Goal: Transaction & Acquisition: Purchase product/service

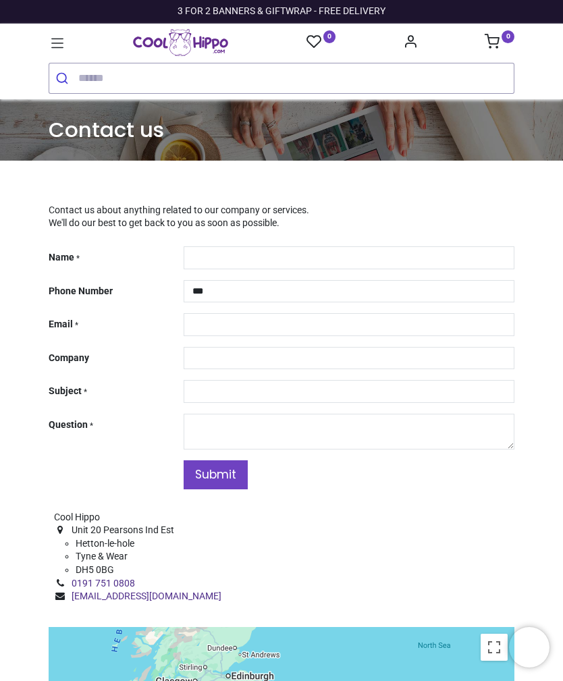
click at [212, 46] on img "Logo of Cool Hippo" at bounding box center [180, 42] width 95 height 27
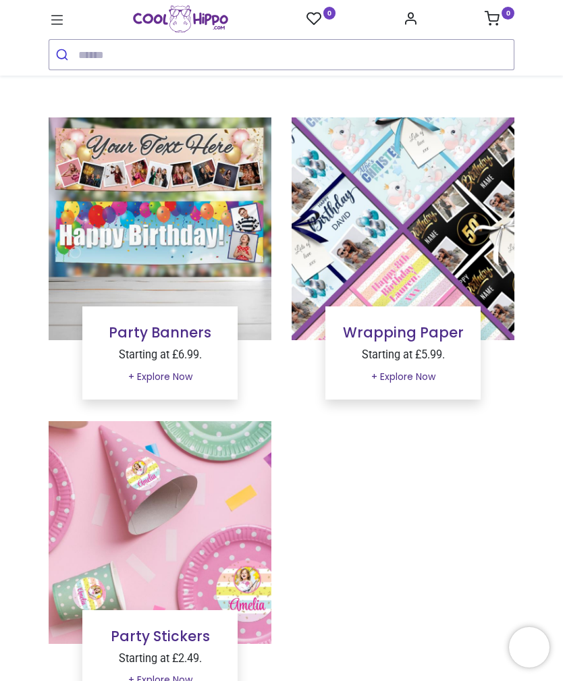
scroll to position [84, 0]
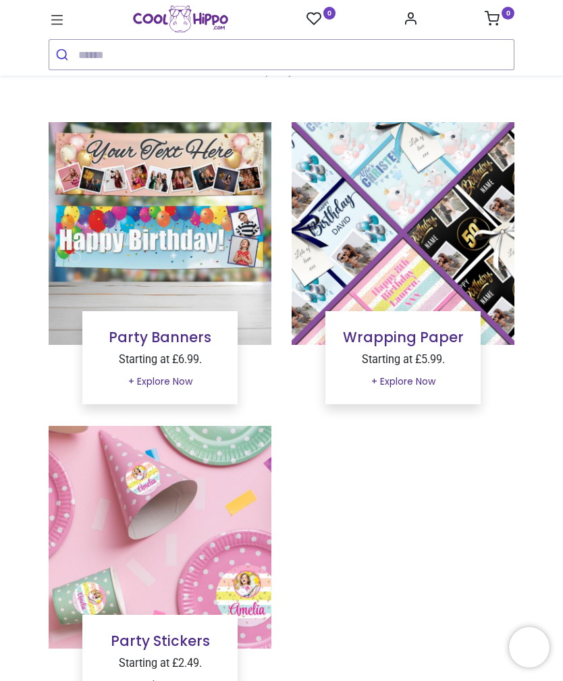
click at [208, 336] on link "Party Banners" at bounding box center [160, 337] width 103 height 20
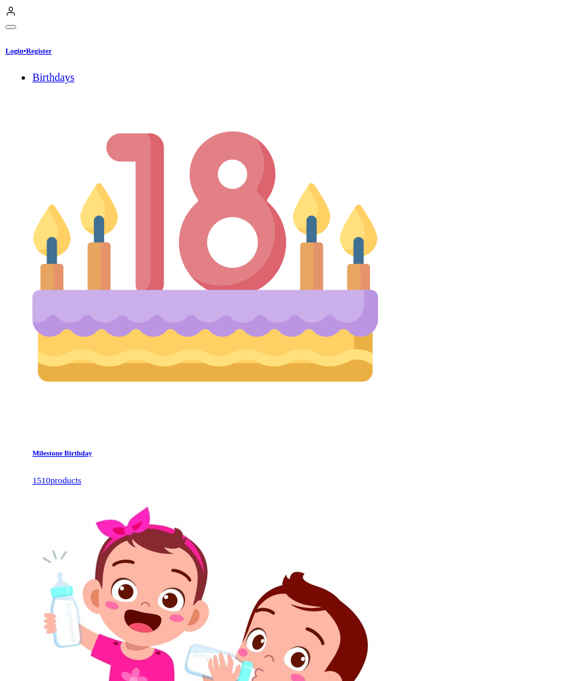
scroll to position [362, 0]
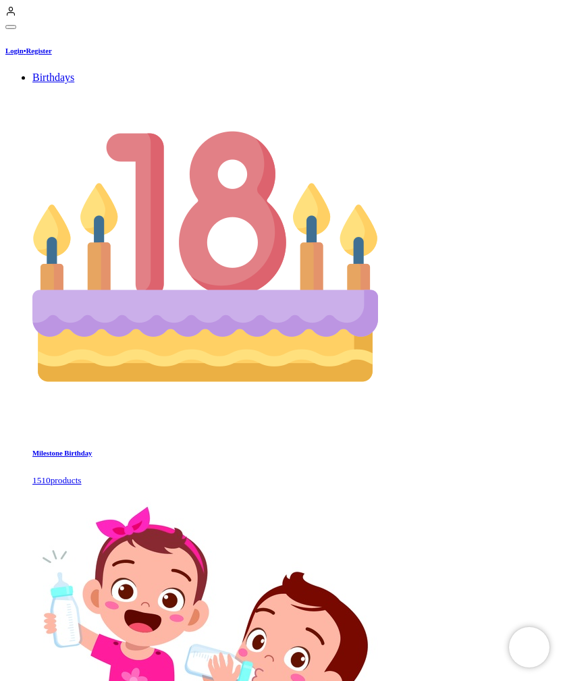
scroll to position [1689, 0]
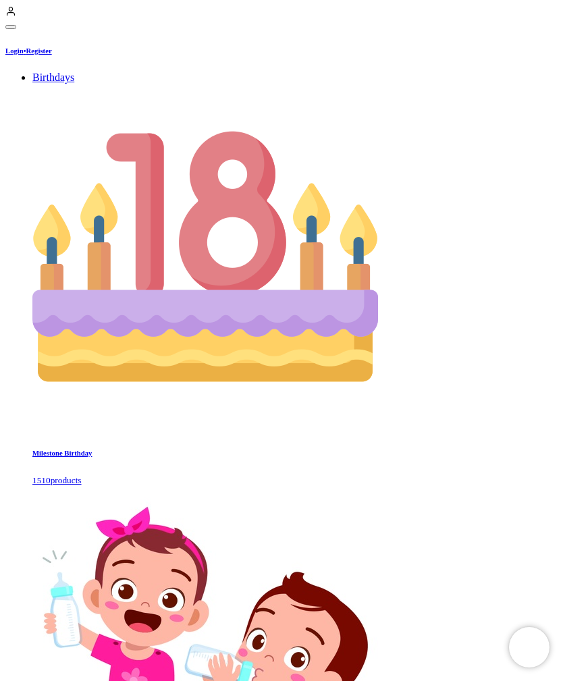
scroll to position [1265, 0]
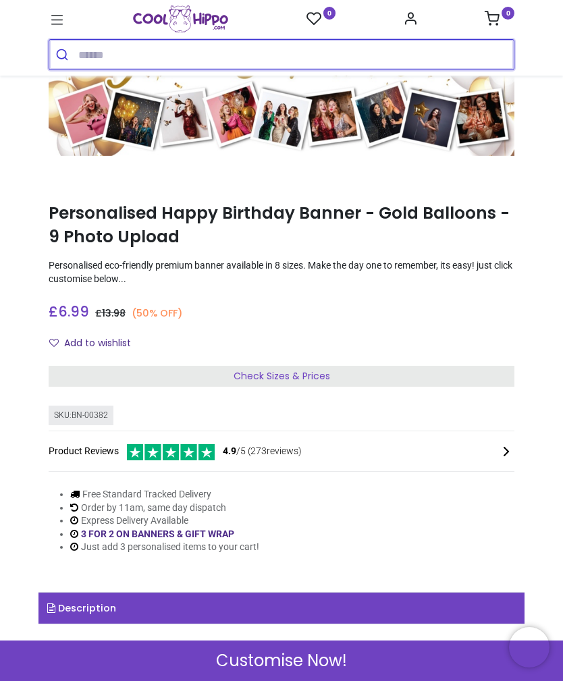
scroll to position [143, 0]
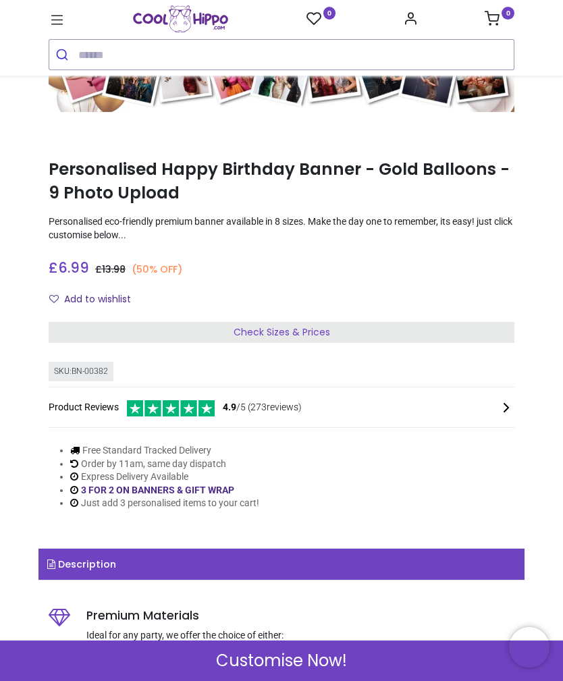
click at [479, 331] on div "Check Sizes & Prices" at bounding box center [281, 333] width 465 height 22
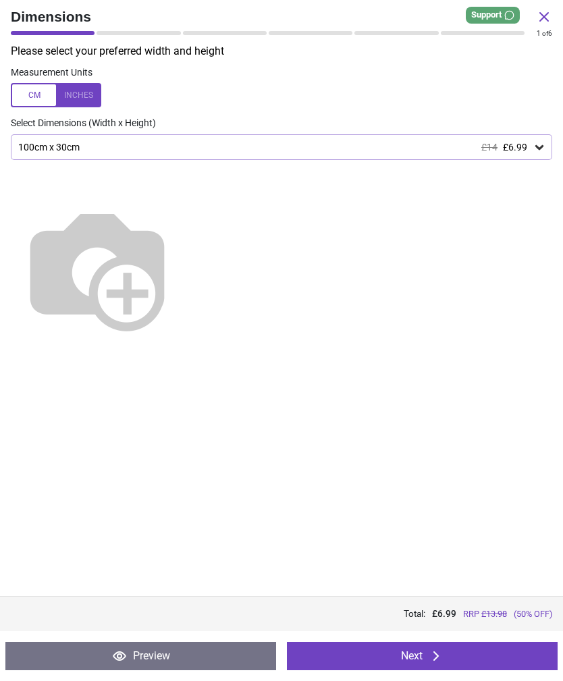
click at [531, 151] on div "100cm x 30cm £14 £6.99" at bounding box center [274, 147] width 515 height 11
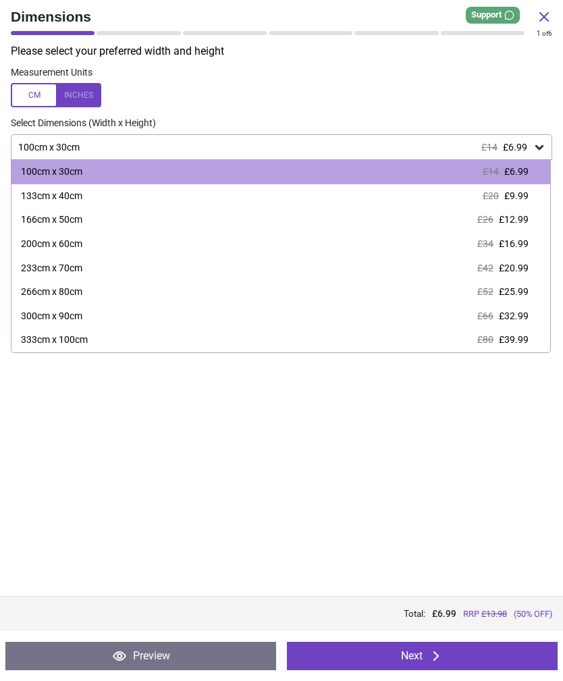
click at [435, 440] on div "Please select your preferred width and height Measurement Units Select Dimensio…" at bounding box center [281, 320] width 563 height 552
click at [452, 366] on div at bounding box center [281, 263] width 563 height 206
click at [532, 148] on div "100cm x 30cm £14 £6.99" at bounding box center [274, 147] width 515 height 11
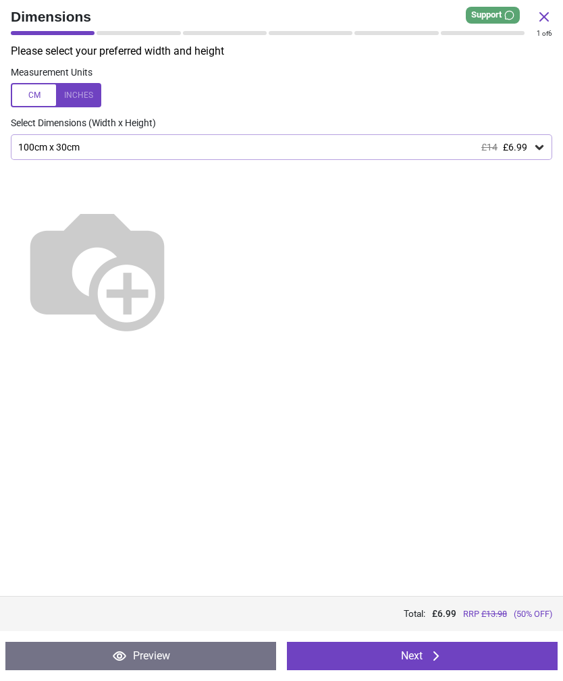
click at [530, 144] on div "100cm x 30cm £14 £6.99" at bounding box center [274, 147] width 515 height 11
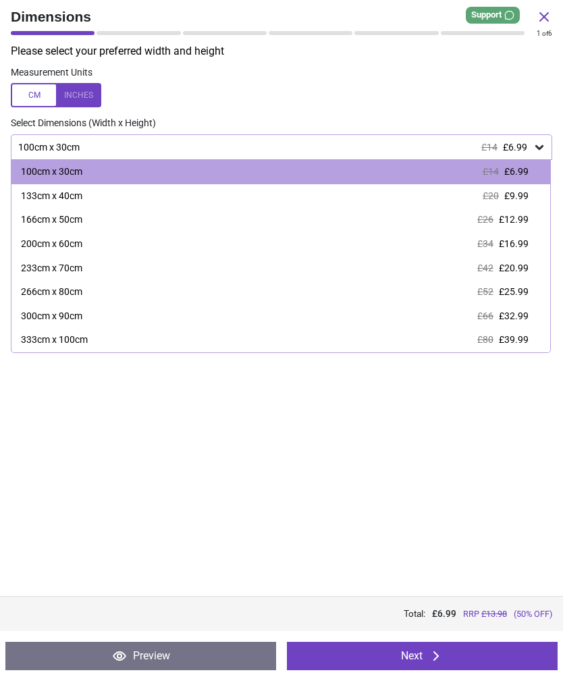
click at [523, 280] on div "266cm x 80cm £52 £25.99" at bounding box center [280, 292] width 538 height 24
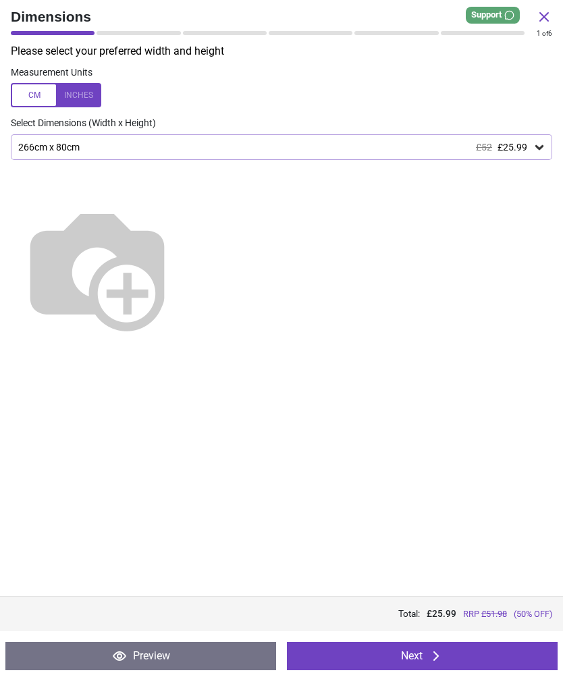
click at [545, 15] on icon at bounding box center [544, 17] width 8 height 8
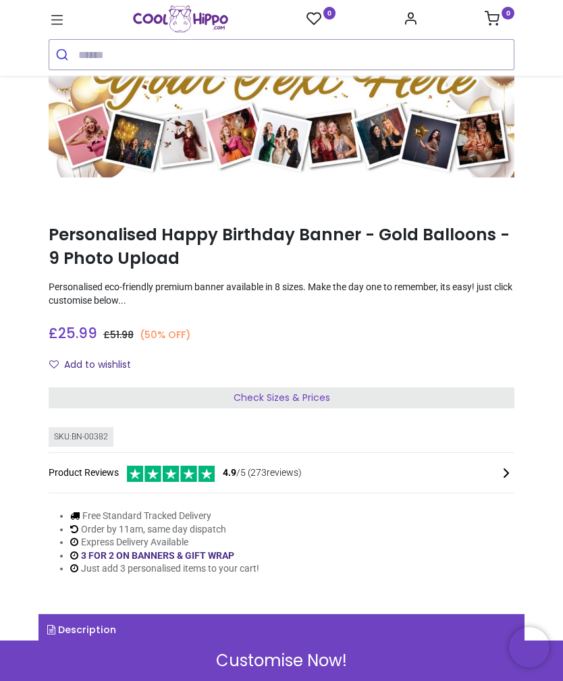
scroll to position [74, 0]
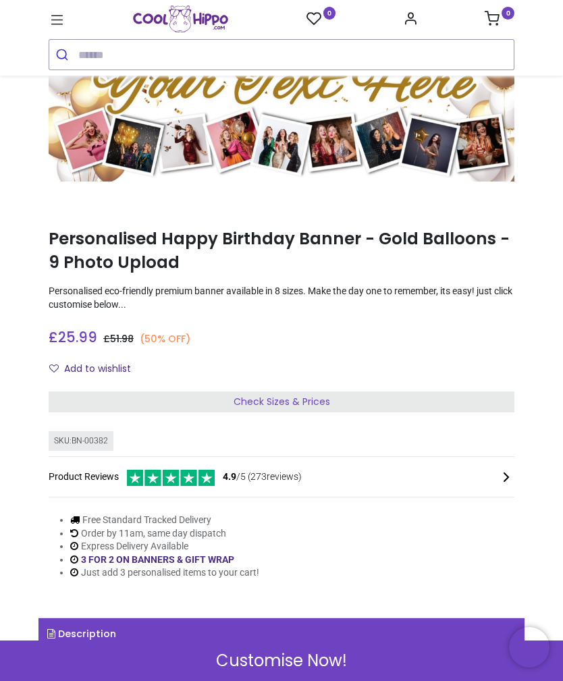
click at [474, 400] on div "Check Sizes & Prices" at bounding box center [281, 402] width 465 height 22
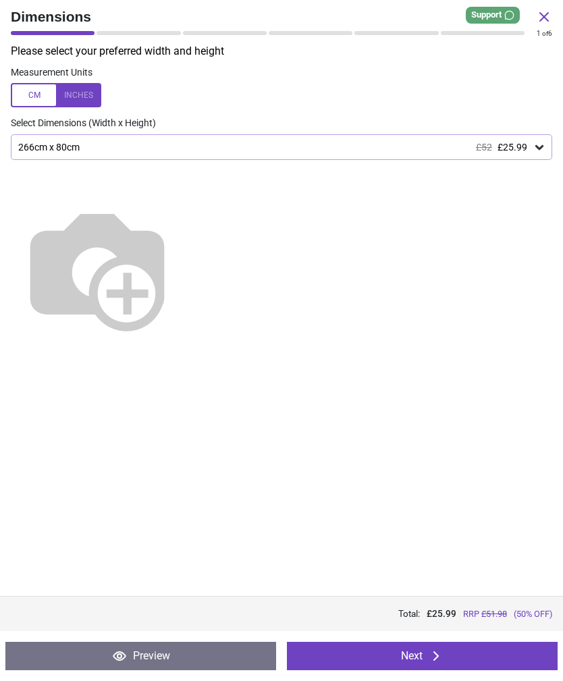
click at [544, 140] on icon at bounding box center [538, 146] width 13 height 13
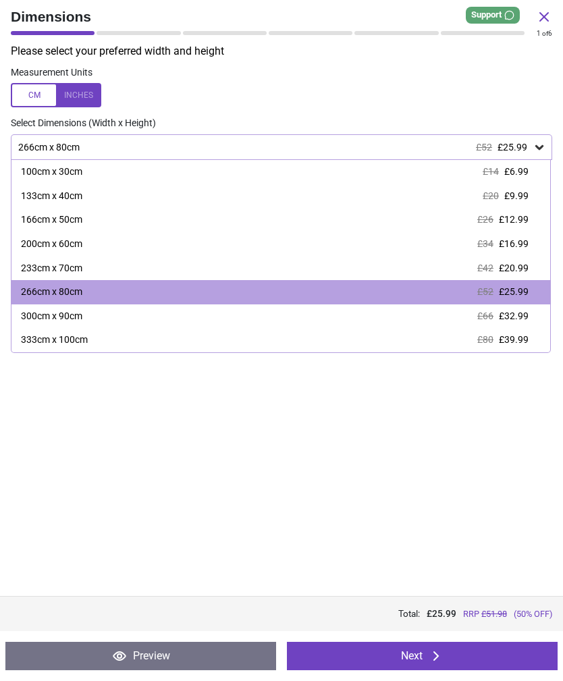
click at [455, 293] on div "266cm x 80cm £52 £25.99" at bounding box center [280, 292] width 538 height 24
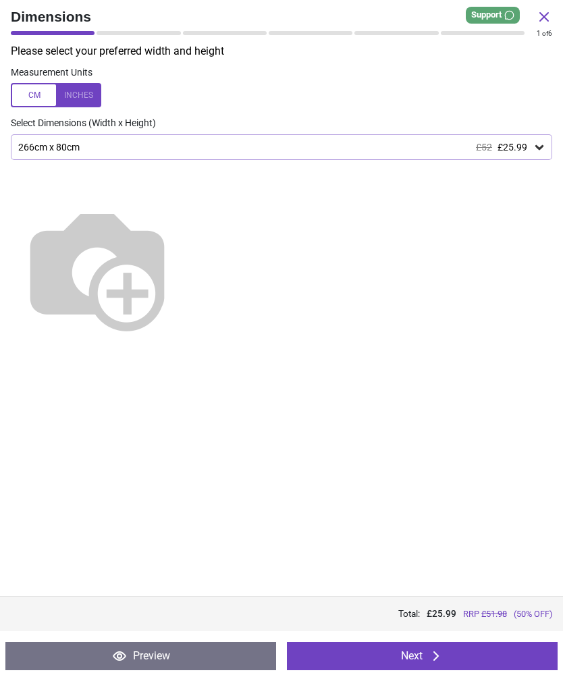
click at [529, 648] on button "Next" at bounding box center [422, 655] width 270 height 28
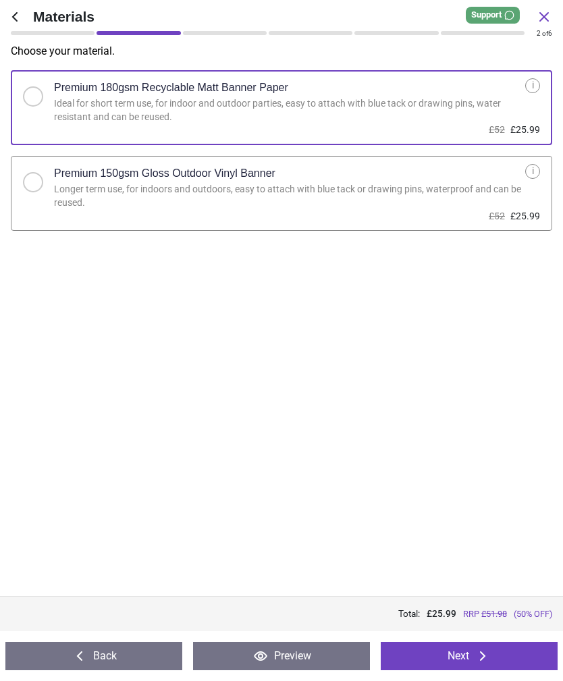
click at [532, 654] on button "Next" at bounding box center [468, 655] width 177 height 28
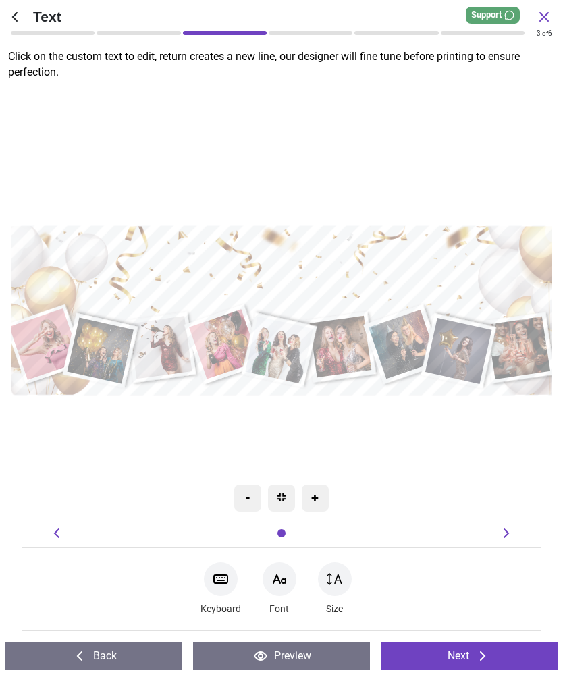
click at [483, 283] on textarea at bounding box center [280, 276] width 529 height 78
type textarea "*"
type textarea "**********"
click at [495, 465] on div ".cls-1 { filter: url(#drop-shadow-2); } .cls-1, .cls-2, .cls-3, .cls-4, .cls-5,…" at bounding box center [279, 310] width 564 height 451
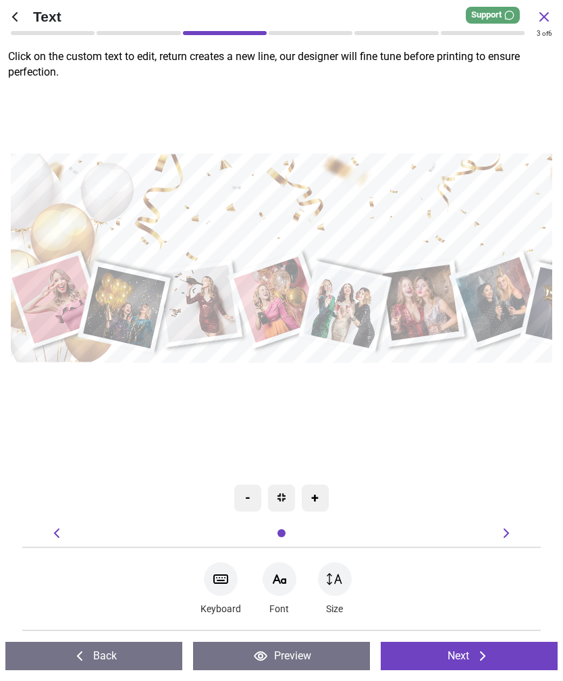
click at [436, 372] on div ".cls-1 { filter: url(#drop-shadow-2); } .cls-1, .cls-2, .cls-3, .cls-4, .cls-5,…" at bounding box center [345, 258] width 697 height 556
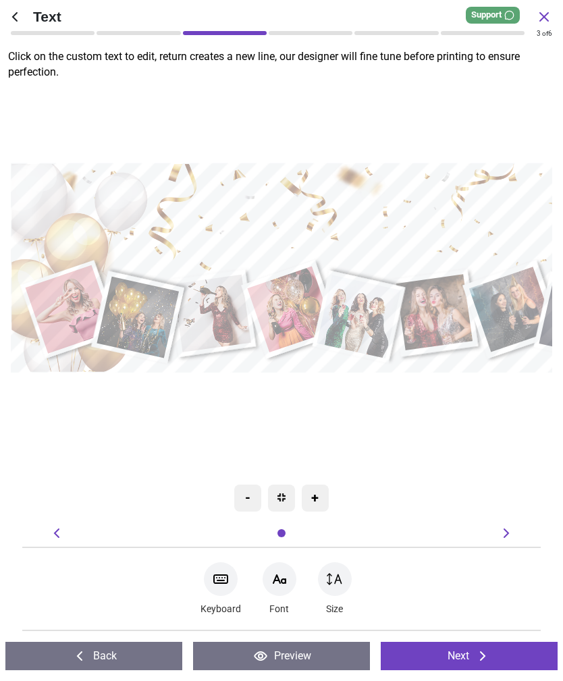
click at [470, 653] on button "Next" at bounding box center [468, 655] width 177 height 28
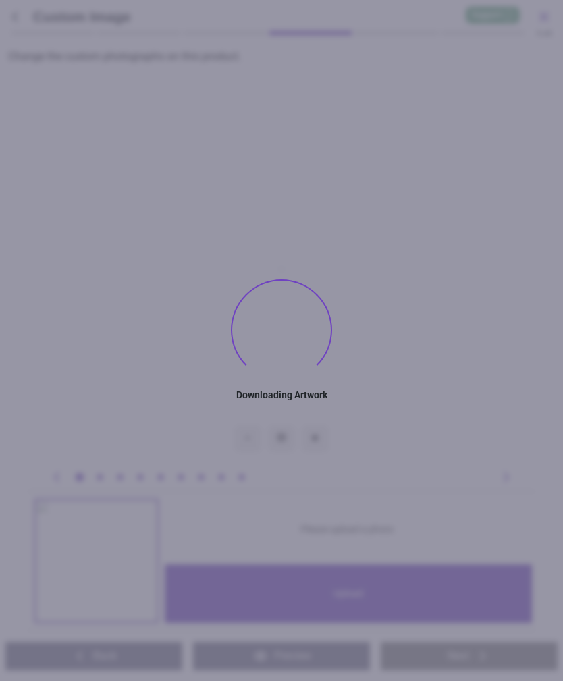
type textarea "**********"
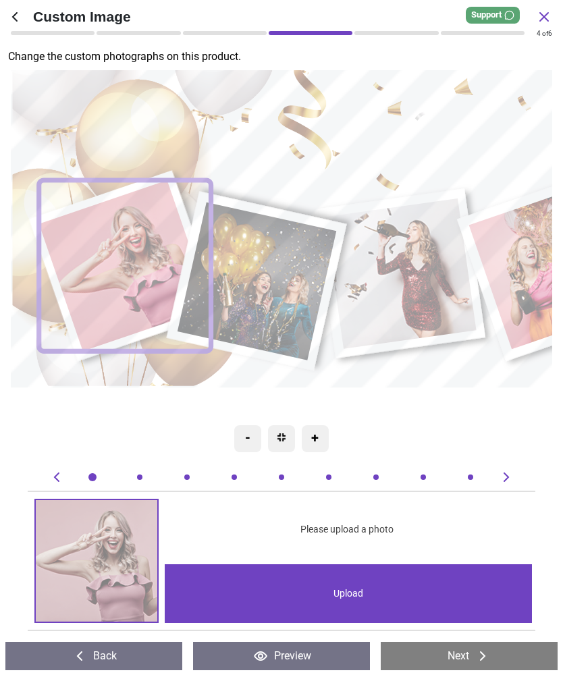
click at [404, 588] on div "Upload" at bounding box center [348, 593] width 367 height 59
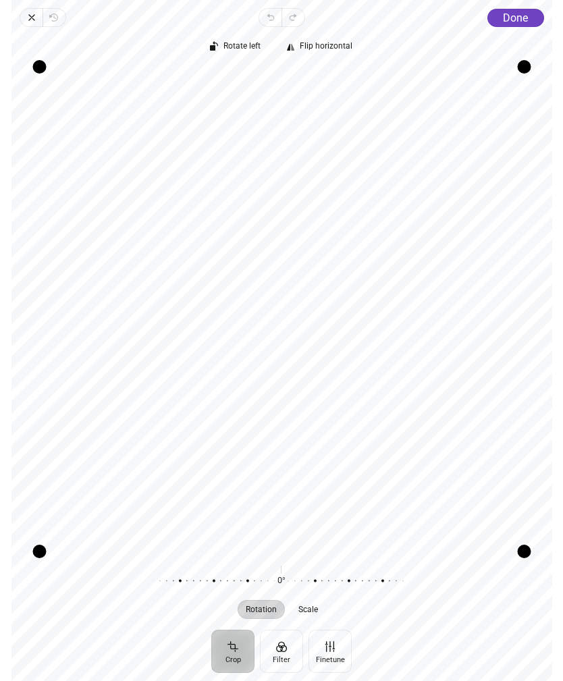
click at [522, 23] on span "Done" at bounding box center [515, 17] width 25 height 13
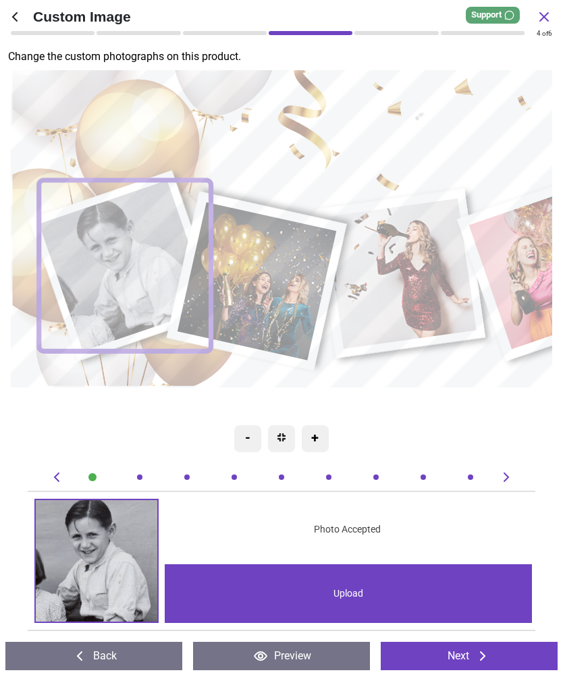
click at [397, 587] on div "Upload" at bounding box center [348, 593] width 367 height 59
click at [283, 279] on image at bounding box center [256, 281] width 159 height 159
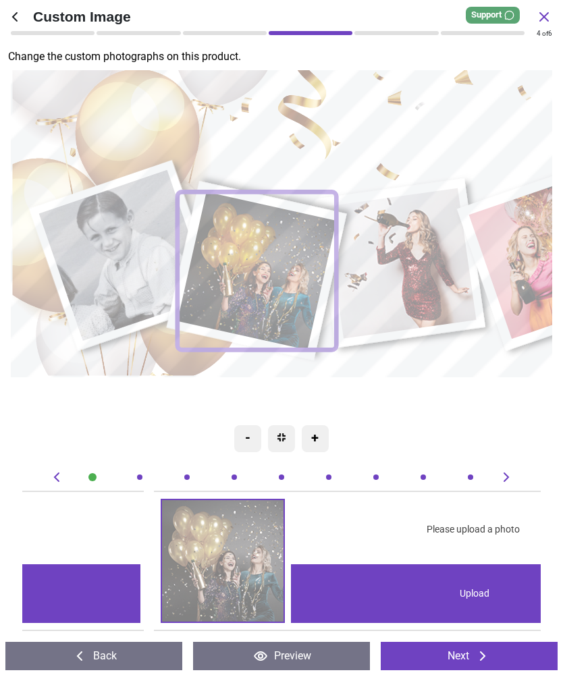
scroll to position [0, 517]
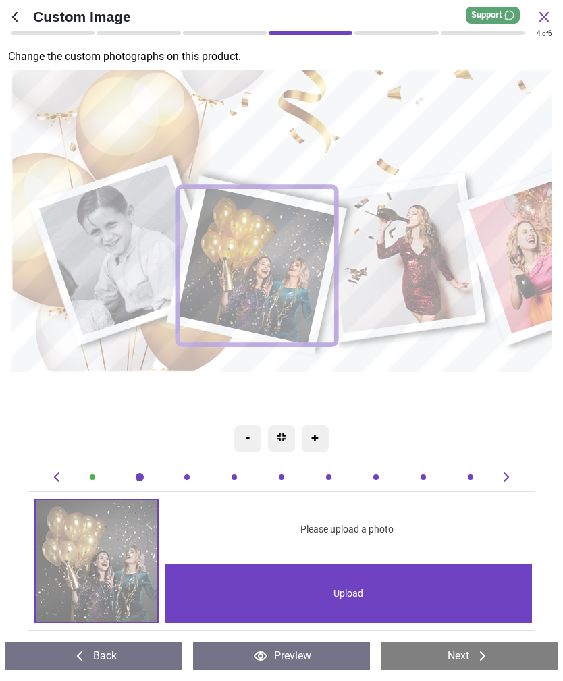
click at [348, 584] on div "Upload" at bounding box center [348, 593] width 367 height 59
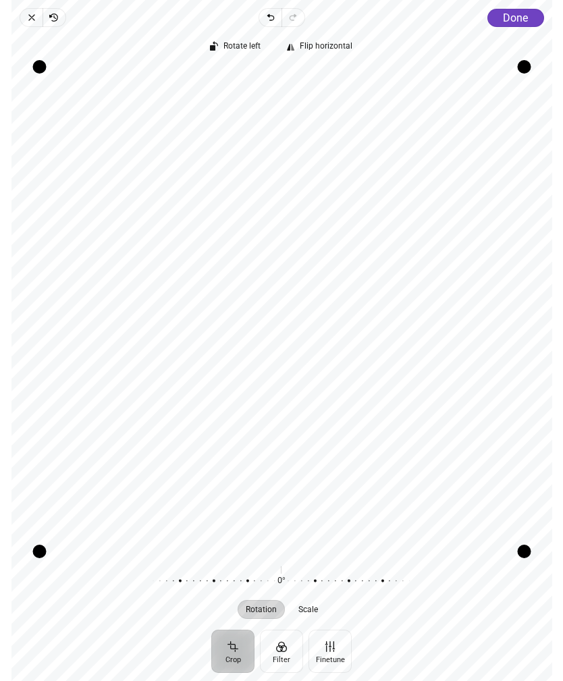
click at [515, 15] on span "Done" at bounding box center [515, 17] width 25 height 13
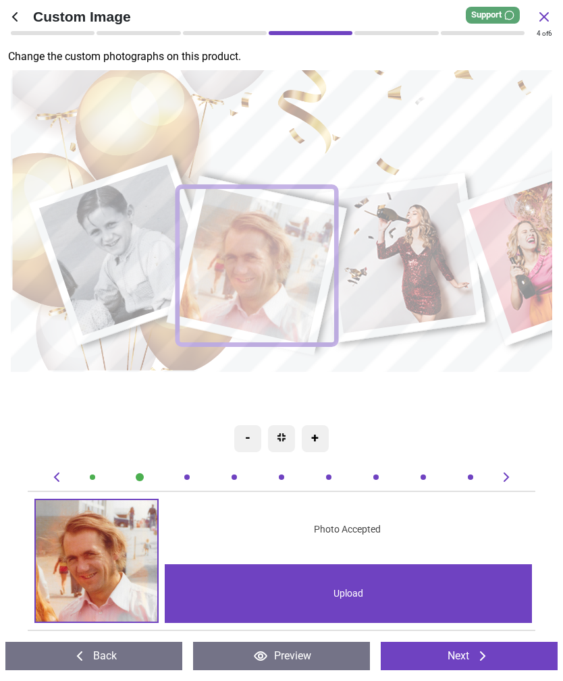
click at [381, 597] on div "Upload" at bounding box center [348, 593] width 367 height 59
click at [417, 252] on image at bounding box center [402, 258] width 152 height 150
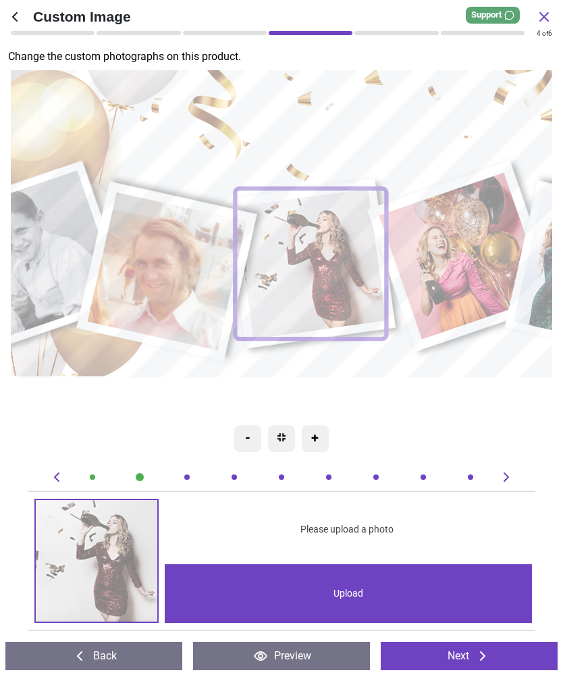
scroll to position [0, 1035]
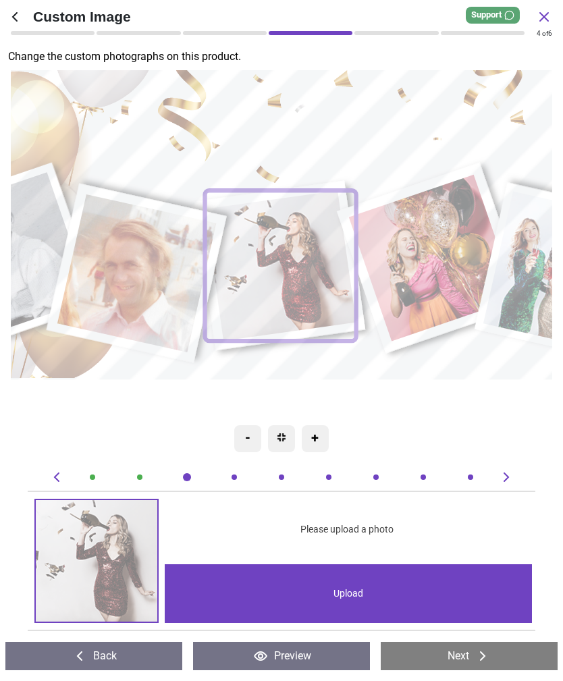
click at [333, 590] on div "Upload" at bounding box center [348, 593] width 367 height 59
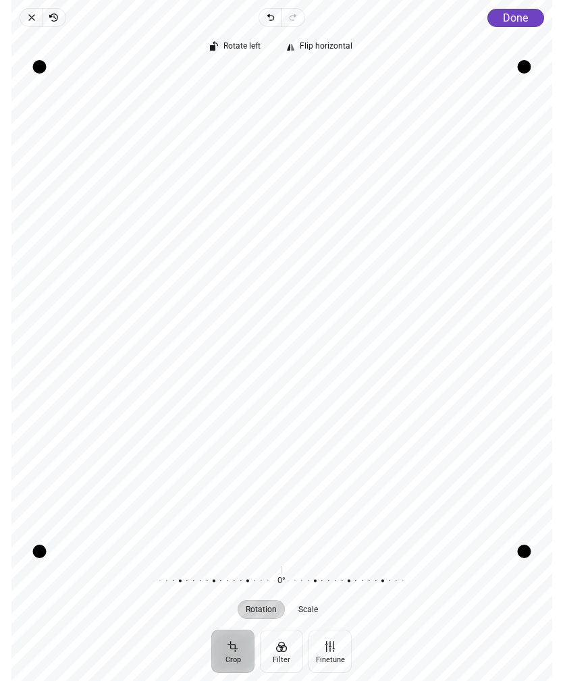
click at [447, 263] on div "Recenter" at bounding box center [281, 309] width 519 height 484
click at [518, 16] on span "Done" at bounding box center [515, 17] width 25 height 13
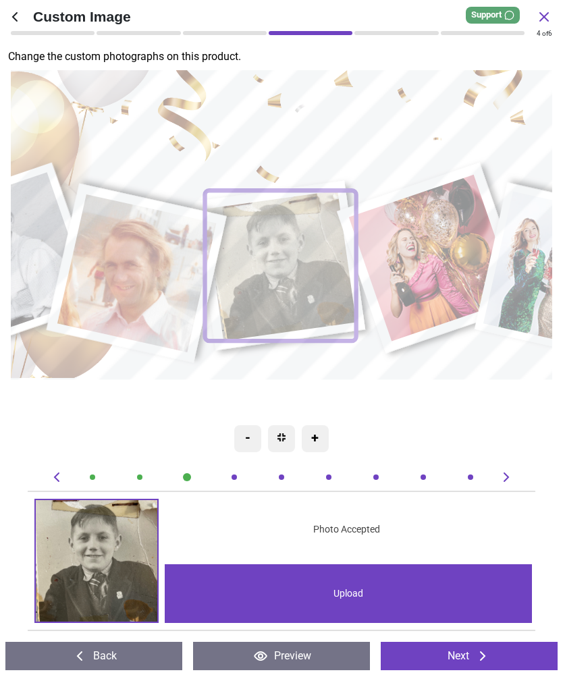
click at [426, 258] on image at bounding box center [433, 257] width 168 height 167
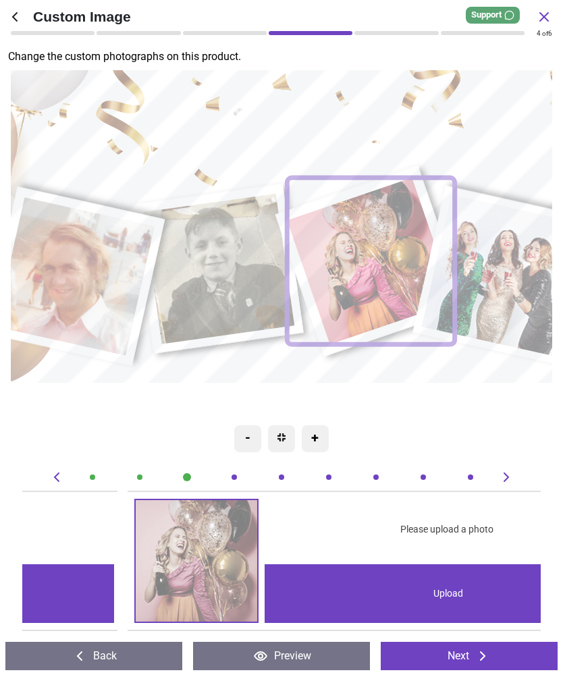
scroll to position [0, 1553]
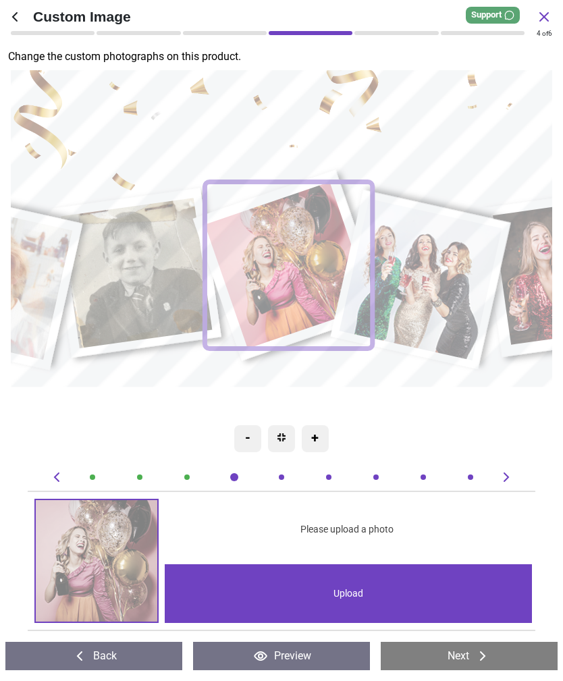
click at [398, 603] on div "Upload" at bounding box center [348, 593] width 367 height 59
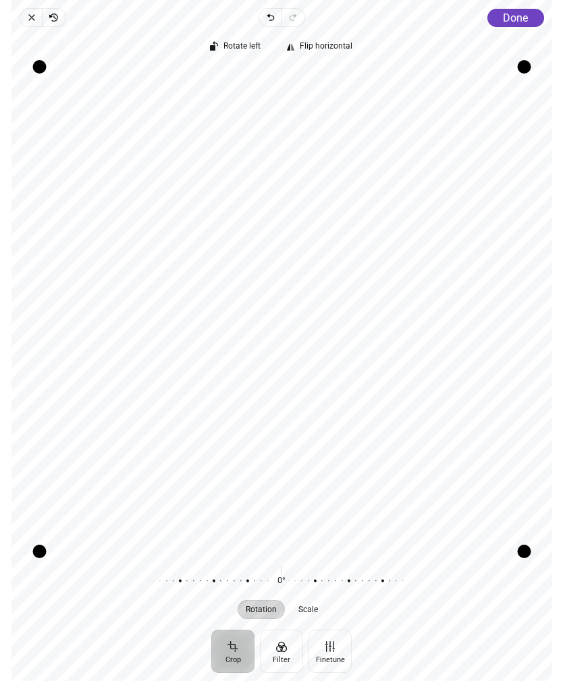
click at [517, 17] on span "Done" at bounding box center [515, 17] width 25 height 13
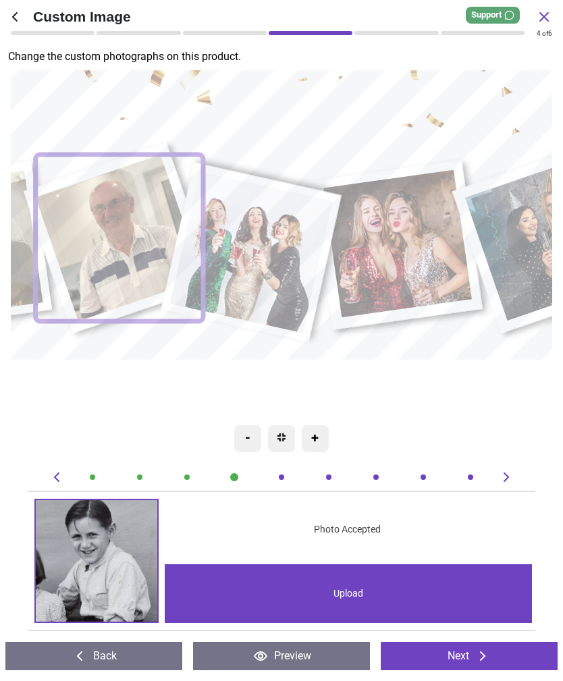
scroll to position [0, 1553]
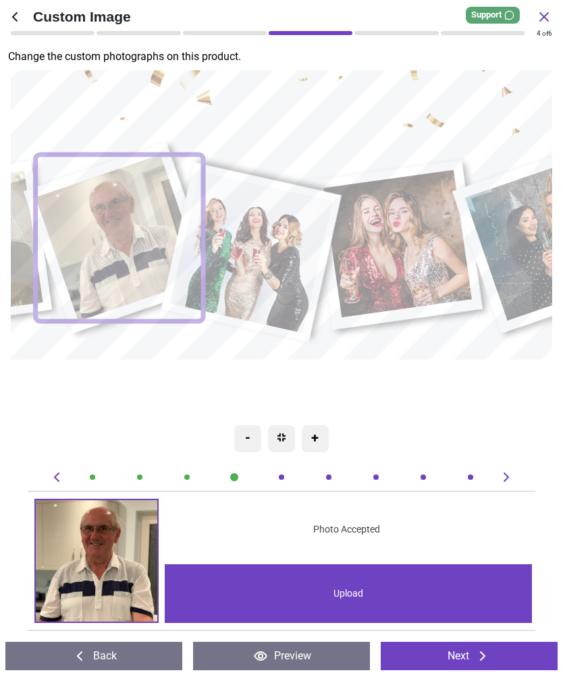
click at [260, 251] on image at bounding box center [252, 252] width 163 height 162
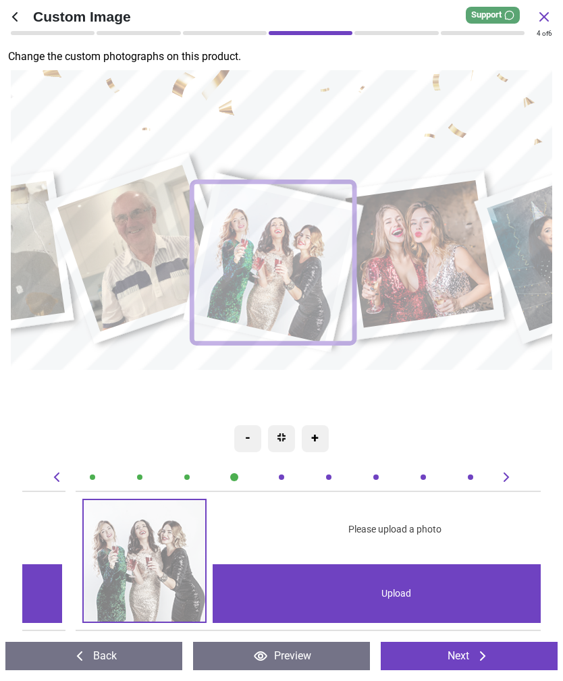
scroll to position [0, 2070]
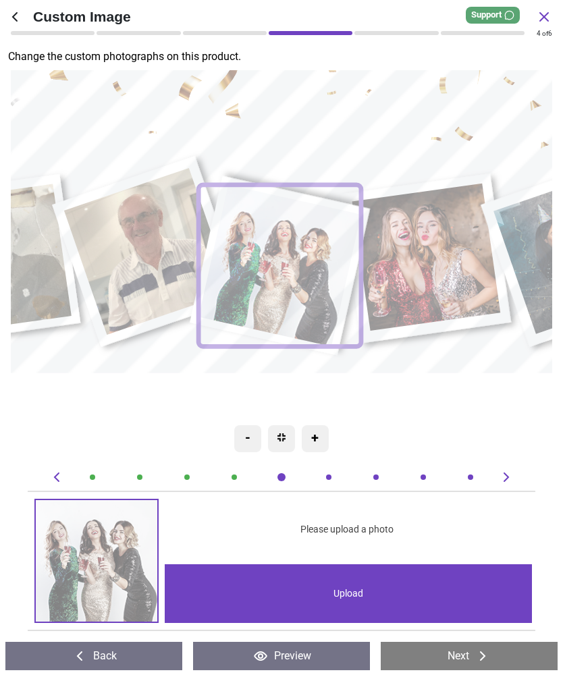
click at [405, 612] on div "Upload" at bounding box center [348, 593] width 367 height 59
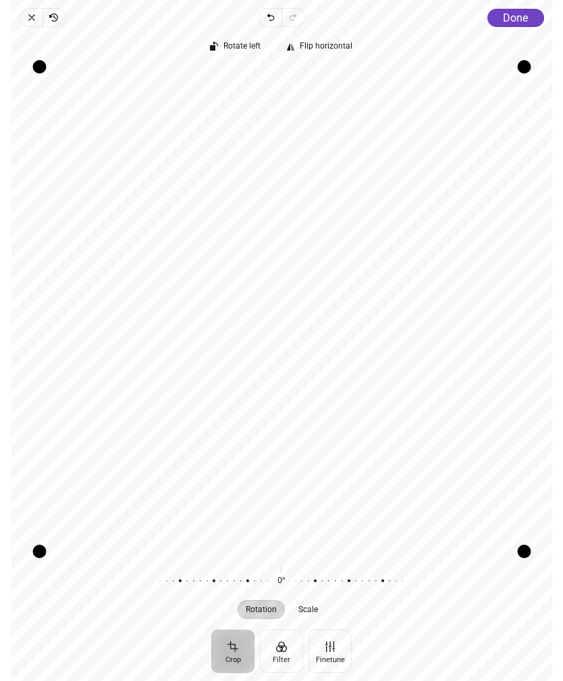
click at [519, 14] on span "Done" at bounding box center [515, 17] width 25 height 13
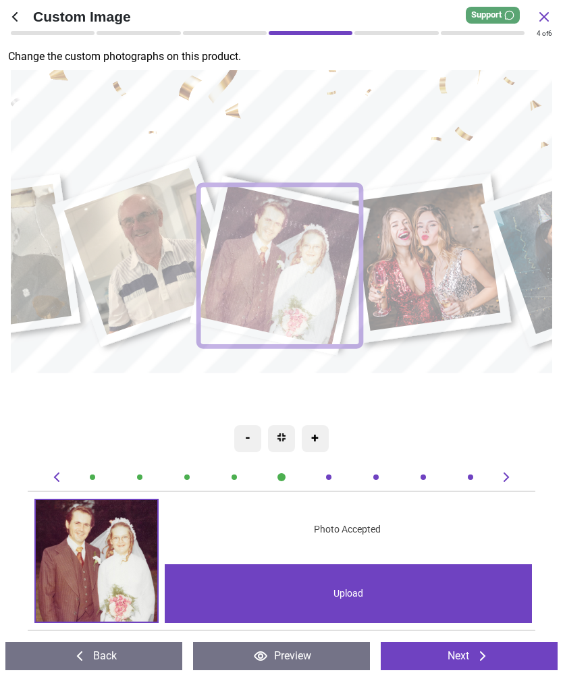
click at [433, 238] on image at bounding box center [427, 257] width 148 height 148
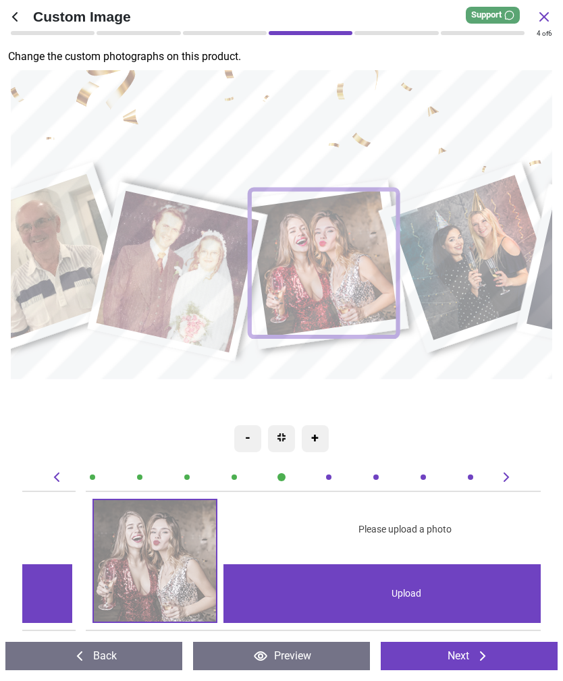
scroll to position [0, 2587]
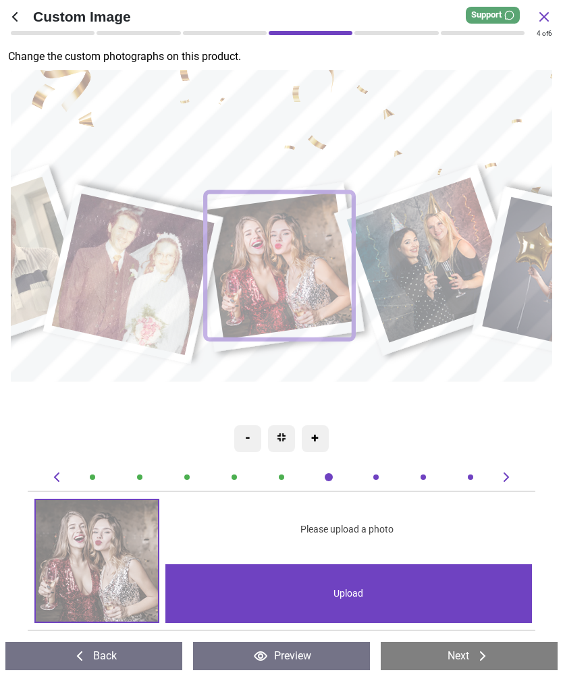
click at [346, 590] on div "Upload" at bounding box center [348, 593] width 367 height 59
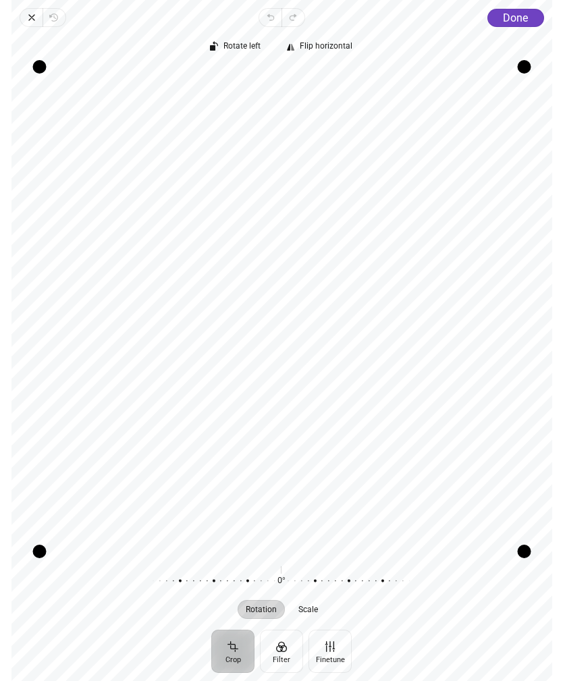
click at [262, 608] on span "Rotation" at bounding box center [261, 609] width 31 height 8
click at [229, 47] on span "Rotate left" at bounding box center [241, 46] width 37 height 9
click at [510, 12] on span "Done" at bounding box center [515, 17] width 25 height 13
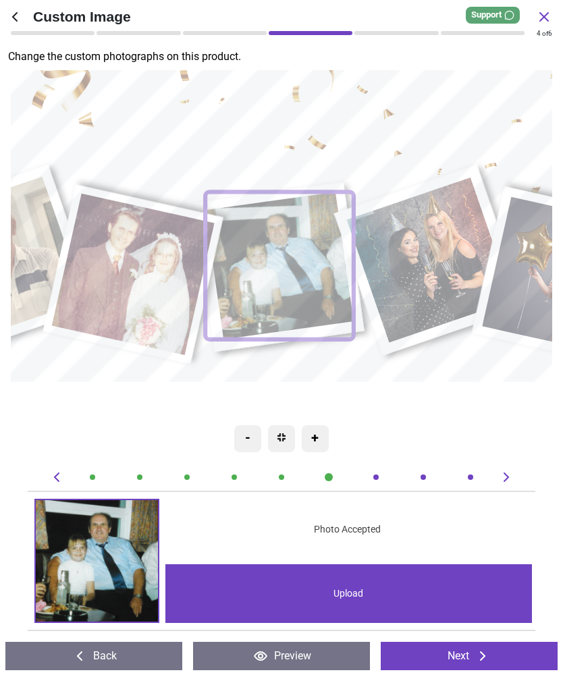
click at [427, 248] on image at bounding box center [432, 259] width 167 height 165
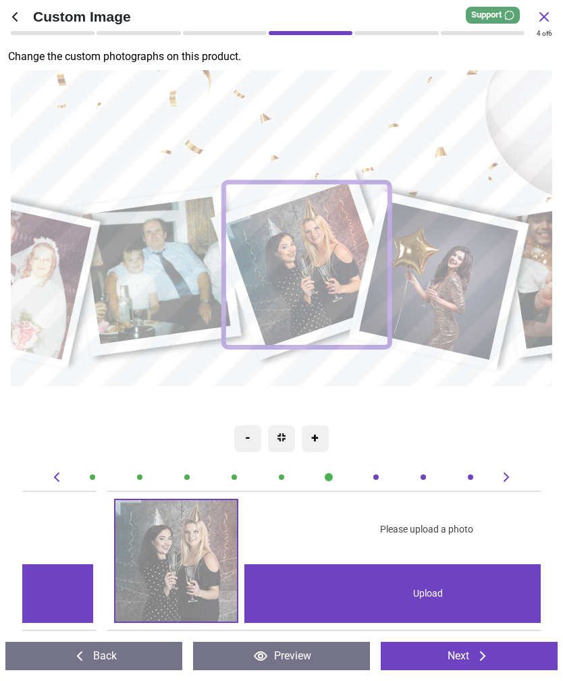
scroll to position [0, 3105]
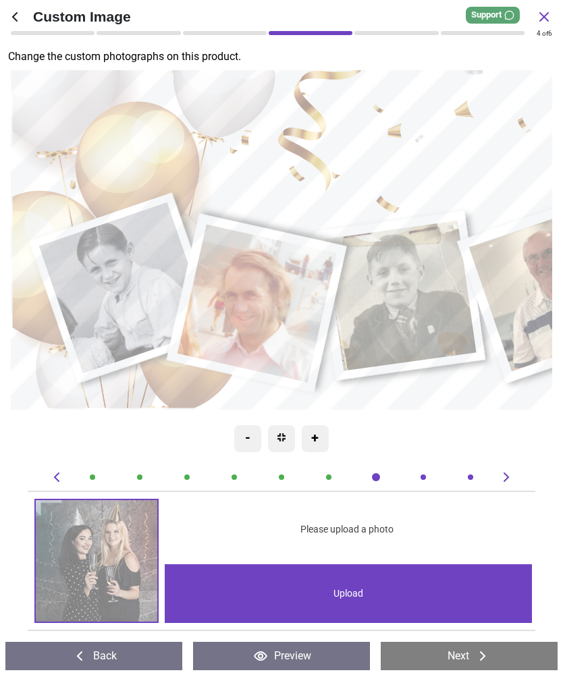
click at [138, 289] on image at bounding box center [125, 287] width 172 height 171
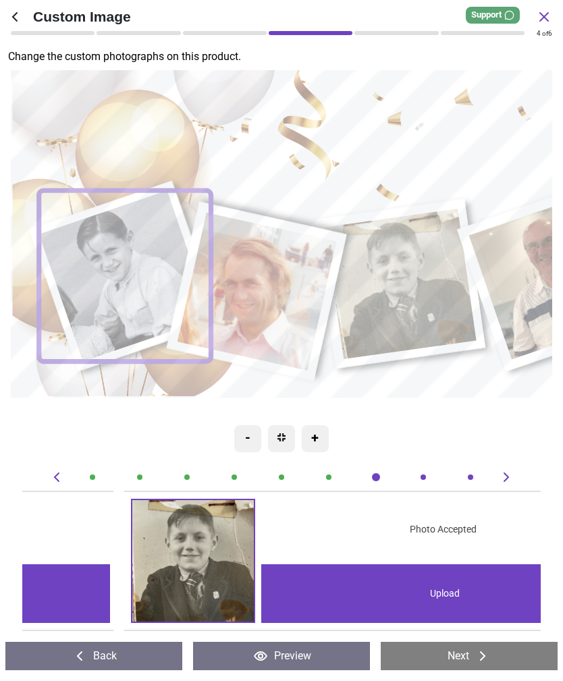
scroll to position [0, 0]
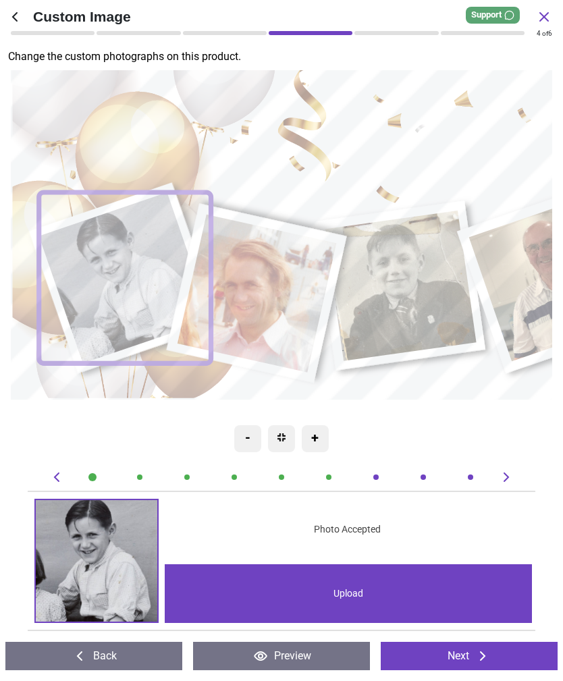
click at [132, 268] on image at bounding box center [125, 277] width 172 height 171
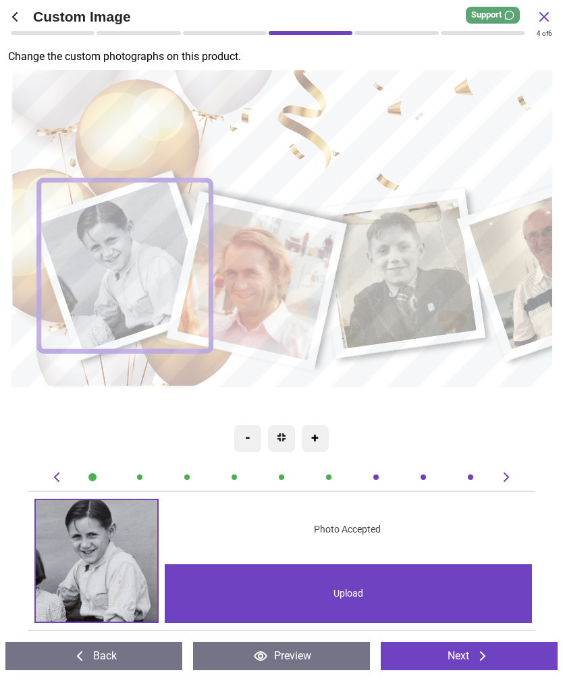
click at [103, 579] on img at bounding box center [96, 560] width 121 height 121
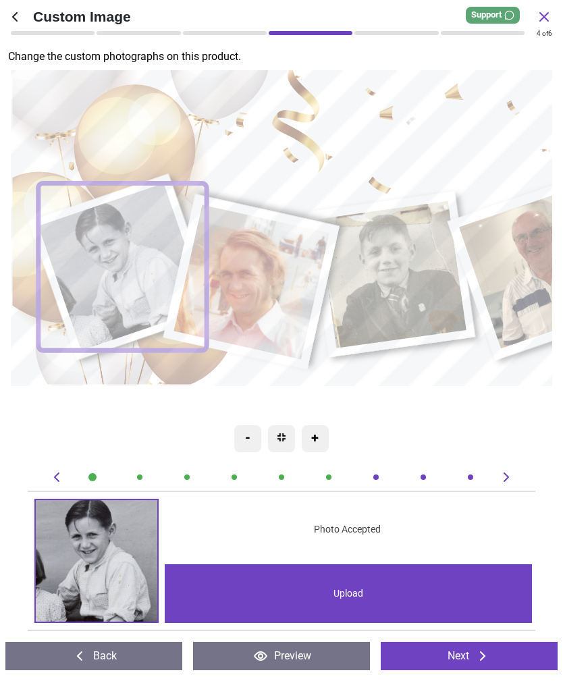
click at [134, 260] on image at bounding box center [122, 266] width 169 height 167
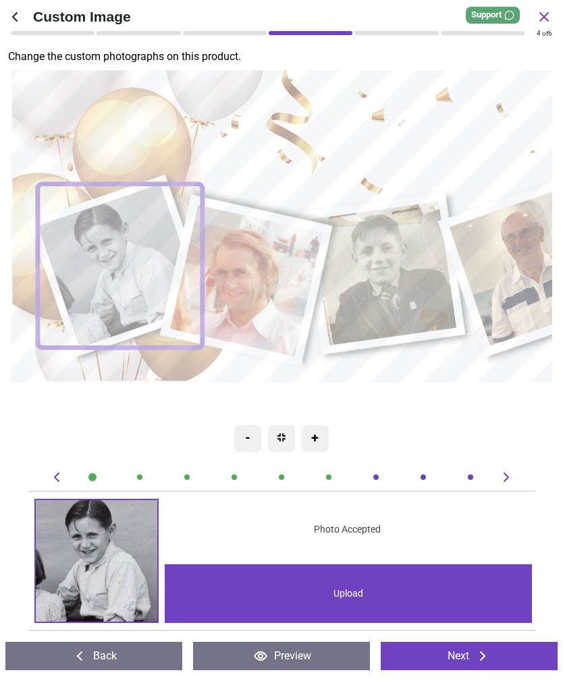
click at [140, 252] on image at bounding box center [120, 265] width 165 height 164
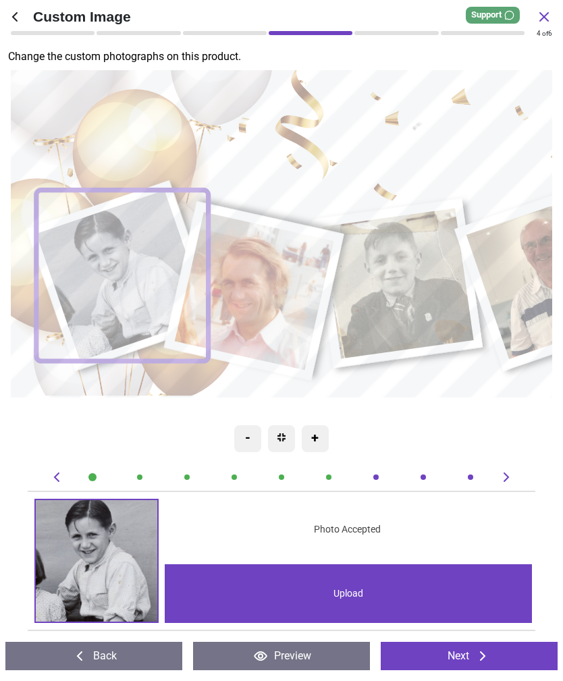
click at [148, 279] on image at bounding box center [122, 275] width 172 height 171
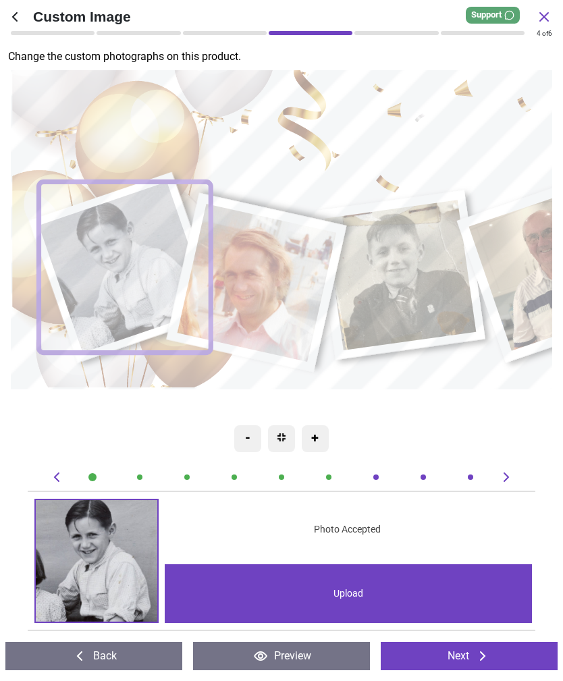
click at [136, 273] on image at bounding box center [125, 266] width 172 height 171
click at [132, 270] on image at bounding box center [125, 265] width 172 height 171
click at [282, 439] on img at bounding box center [281, 437] width 8 height 8
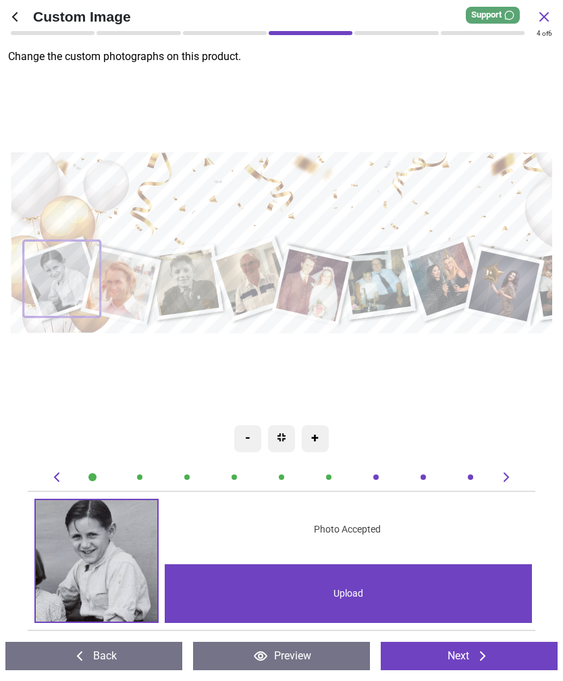
scroll to position [74, 0]
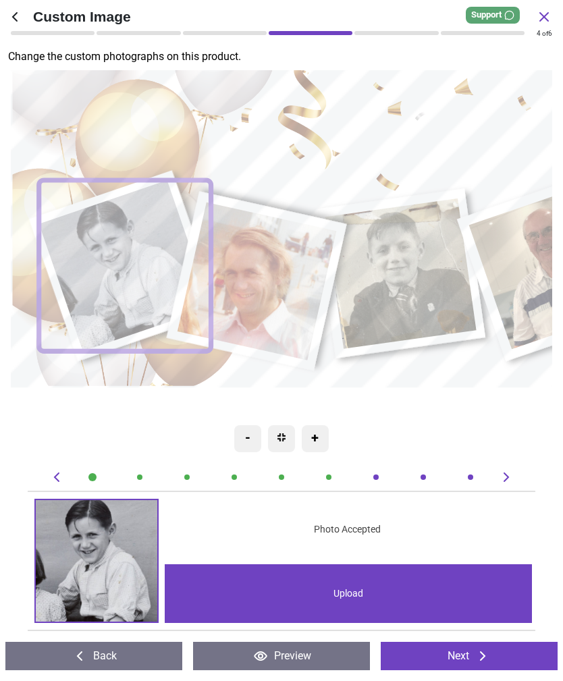
click at [108, 264] on image at bounding box center [125, 265] width 172 height 171
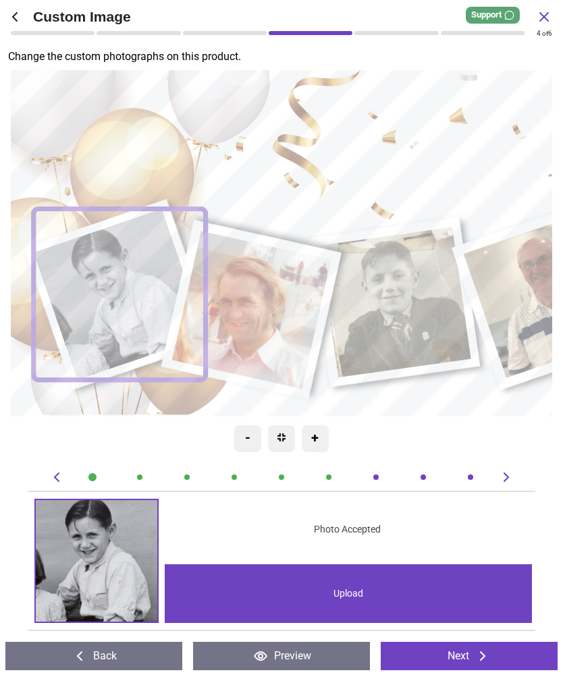
click at [100, 272] on image at bounding box center [120, 293] width 172 height 171
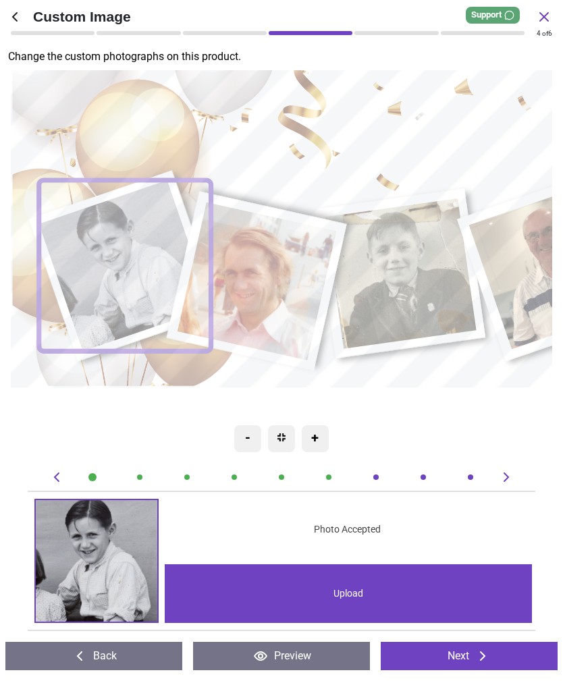
click at [113, 287] on image at bounding box center [125, 265] width 172 height 171
click at [422, 595] on div "Upload" at bounding box center [348, 593] width 367 height 59
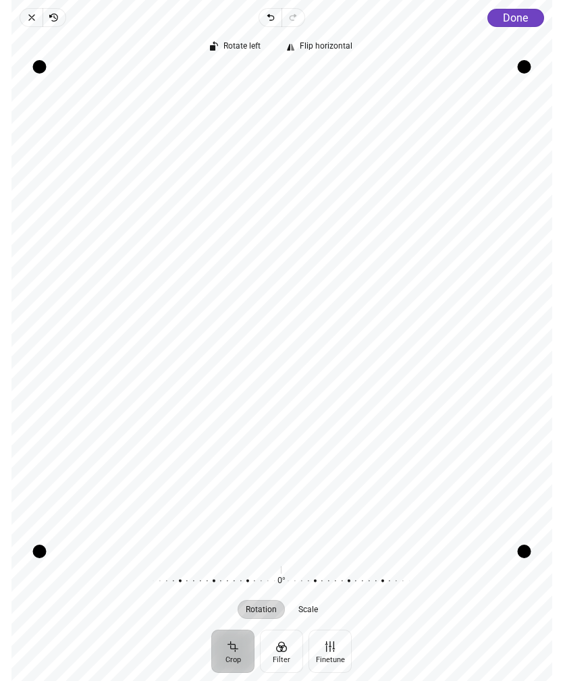
click at [512, 13] on span "Done" at bounding box center [515, 17] width 25 height 13
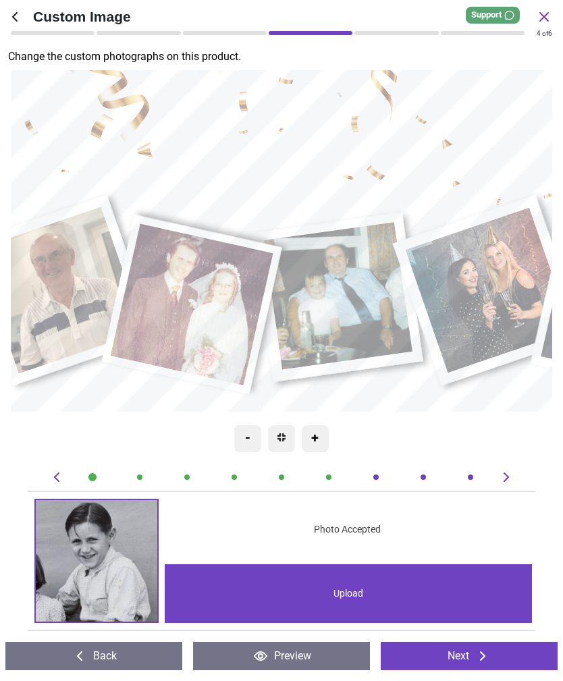
click at [349, 304] on image at bounding box center [340, 296] width 148 height 148
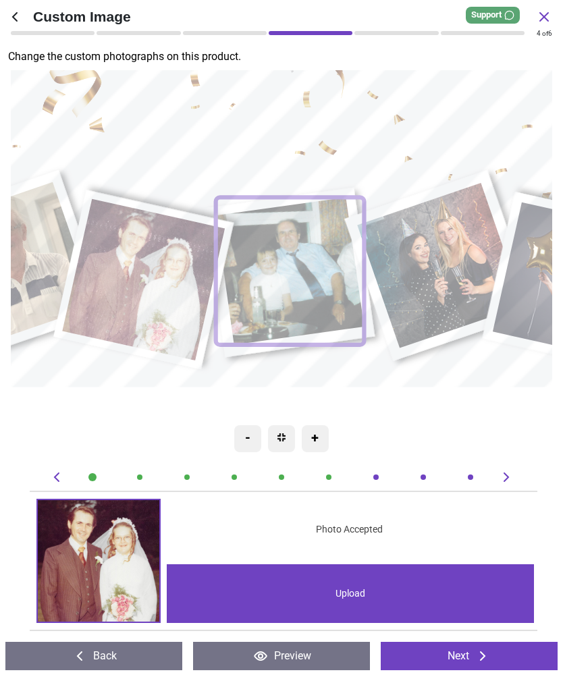
scroll to position [0, 2587]
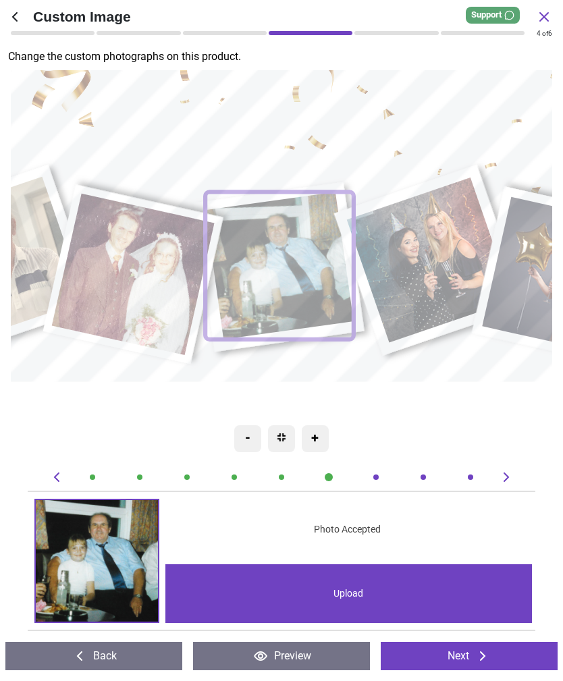
click at [391, 592] on div "Upload" at bounding box center [348, 593] width 367 height 59
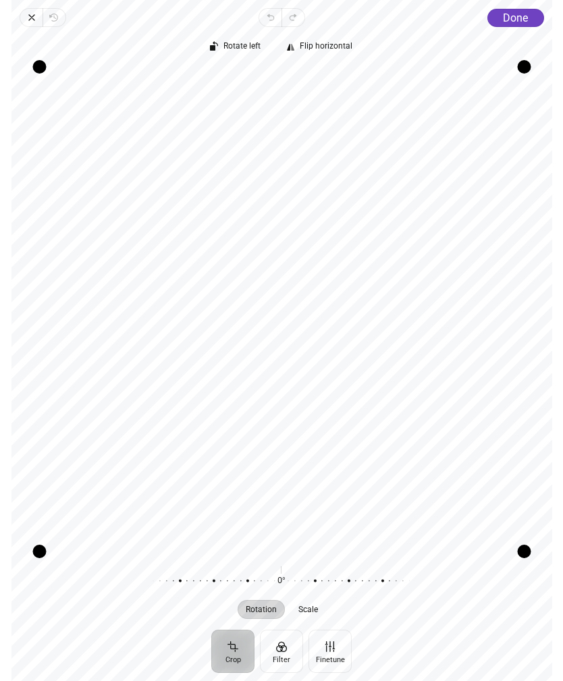
click at [231, 43] on span "Rotate left" at bounding box center [241, 46] width 37 height 9
click at [527, 21] on span "Done" at bounding box center [515, 17] width 25 height 13
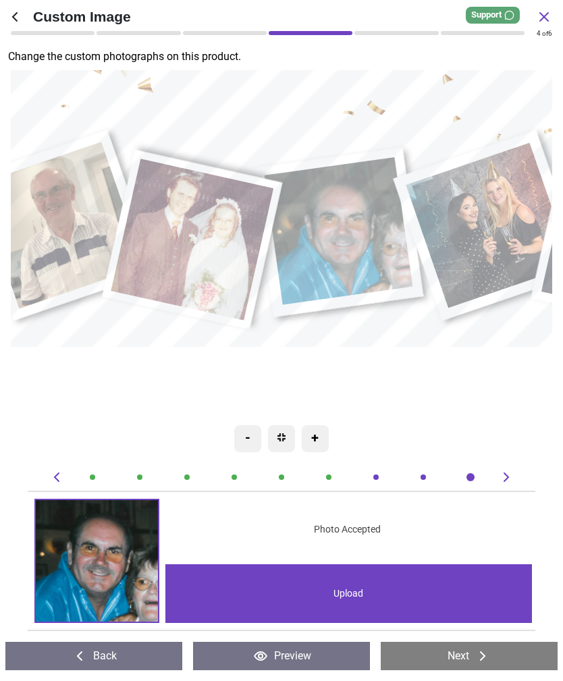
scroll to position [0, 2502]
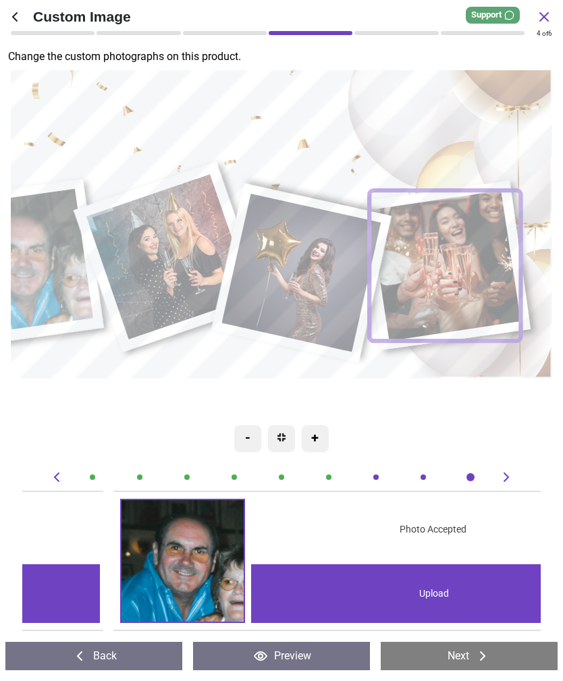
click at [393, 606] on div "Upload" at bounding box center [434, 593] width 367 height 59
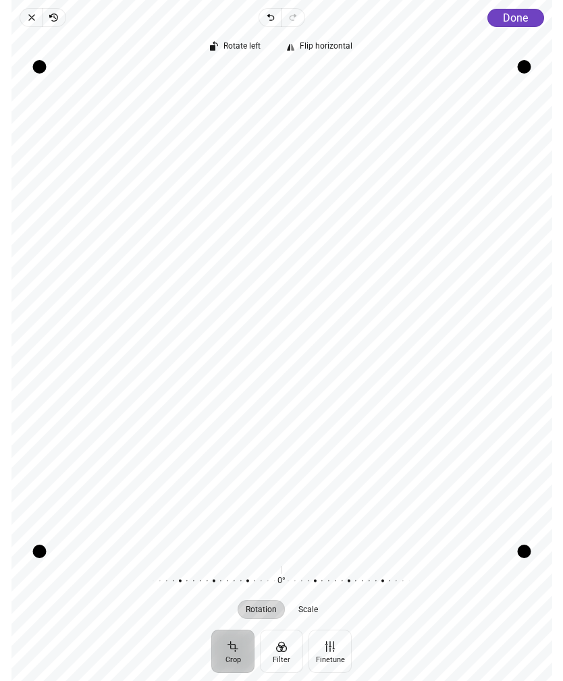
click at [521, 20] on span "Done" at bounding box center [515, 17] width 25 height 13
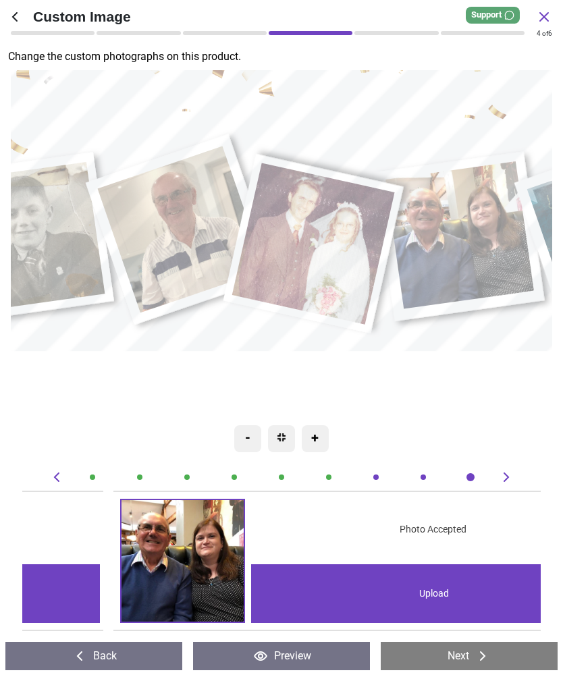
click at [165, 236] on image at bounding box center [182, 229] width 168 height 167
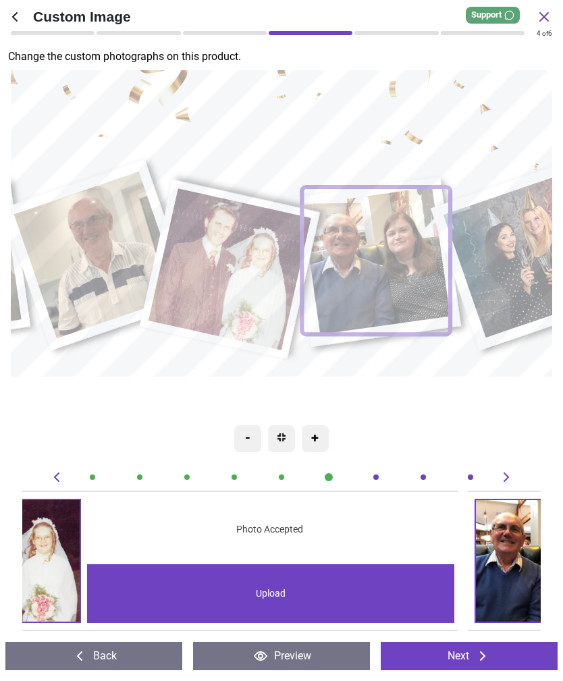
scroll to position [0, 1553]
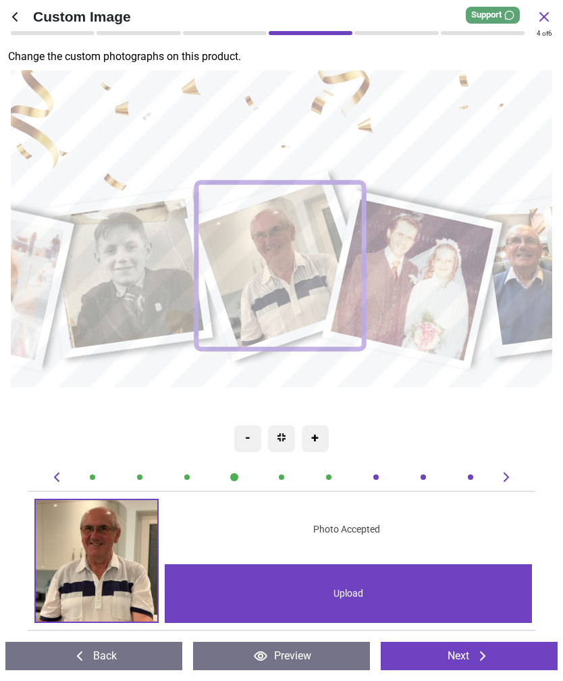
click at [389, 591] on div "Upload" at bounding box center [348, 593] width 367 height 59
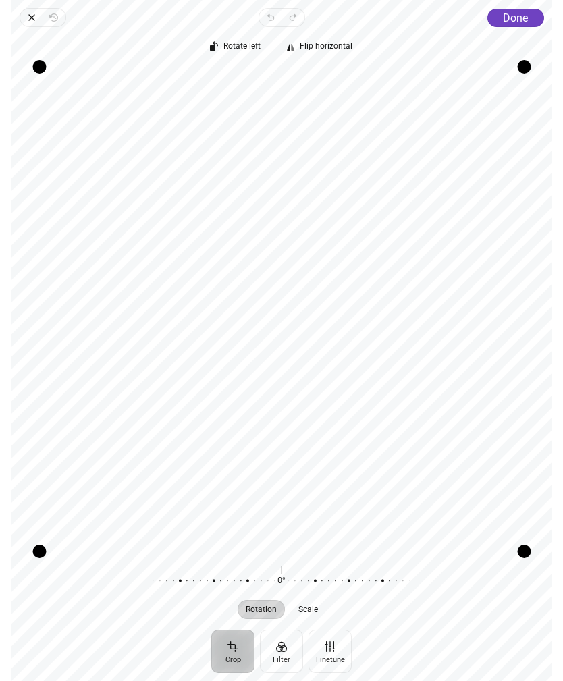
click at [234, 50] on span "Rotate left" at bounding box center [241, 46] width 37 height 9
click at [504, 18] on span "Done" at bounding box center [515, 17] width 25 height 13
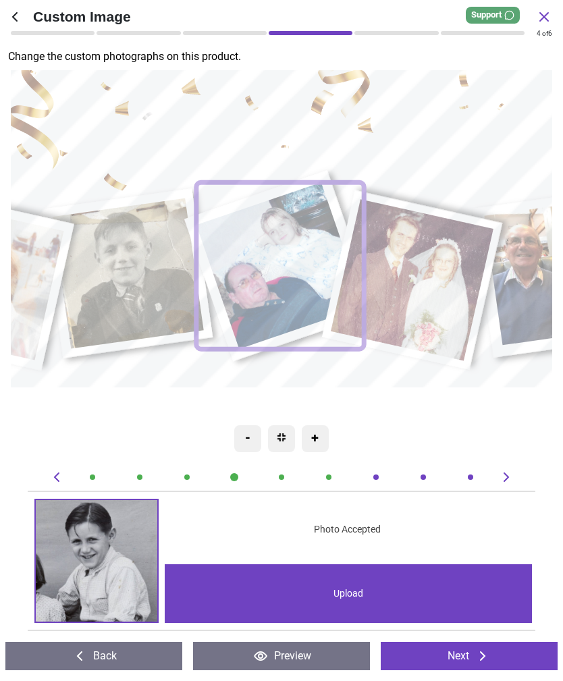
scroll to position [0, 1553]
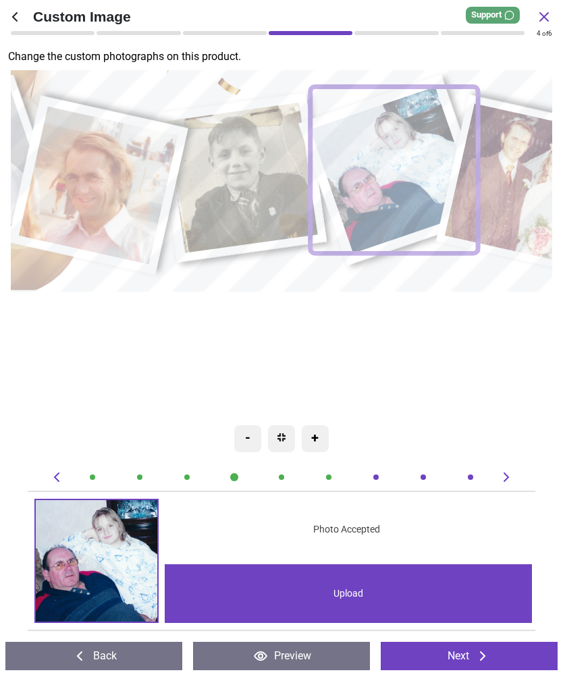
click at [250, 172] on image at bounding box center [243, 178] width 152 height 150
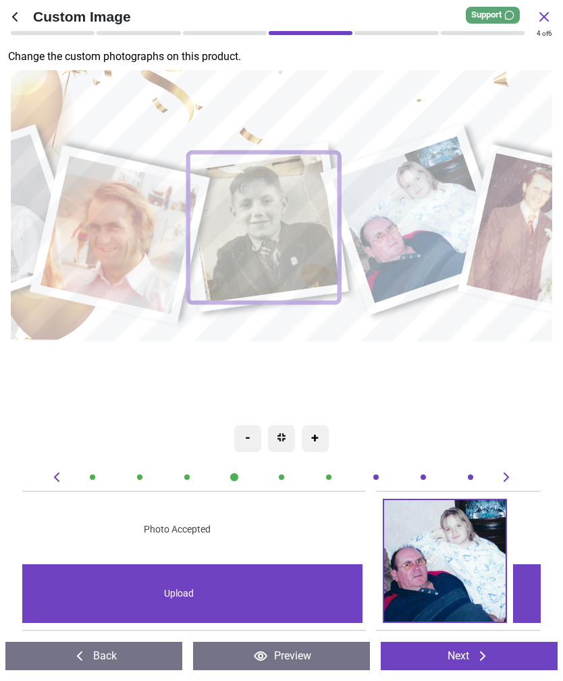
scroll to position [0, 1035]
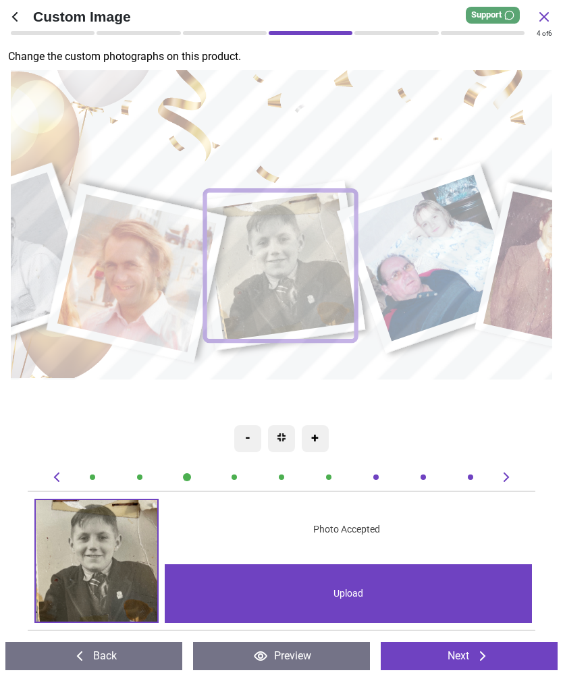
click at [332, 583] on div "Upload" at bounding box center [348, 593] width 367 height 59
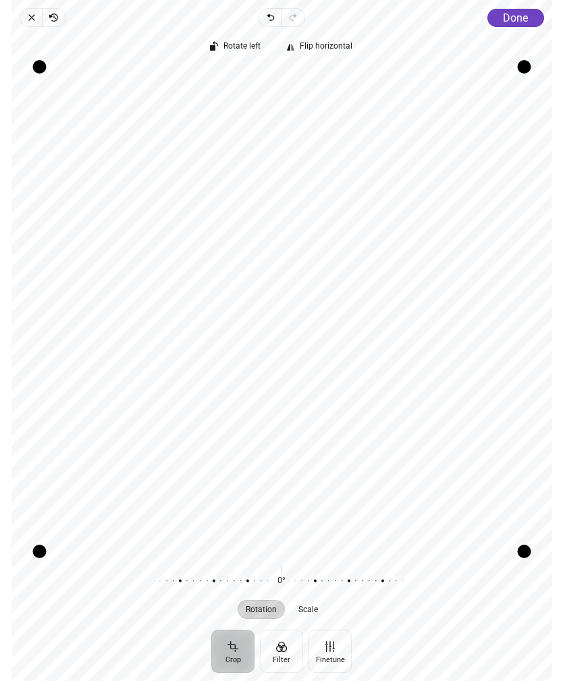
click at [515, 12] on span "Done" at bounding box center [515, 17] width 25 height 13
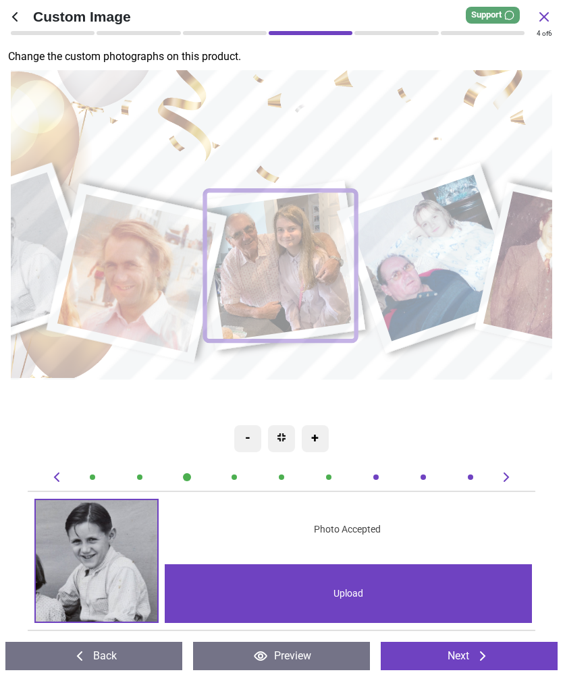
scroll to position [0, 1035]
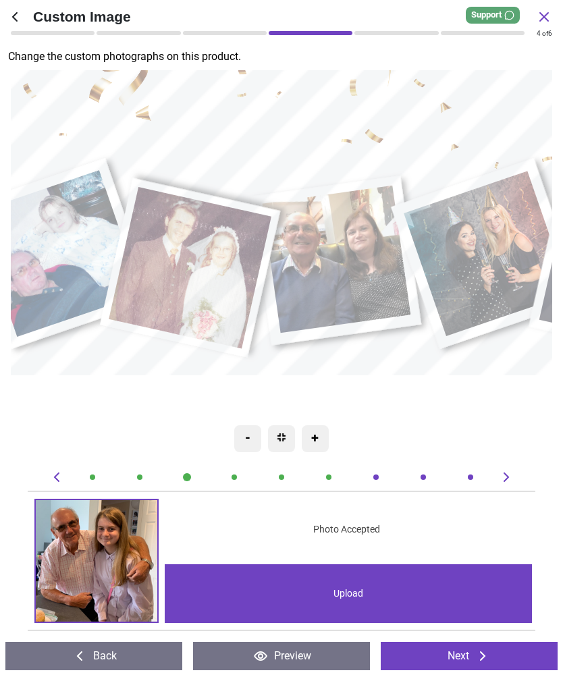
click at [467, 248] on image at bounding box center [488, 253] width 167 height 165
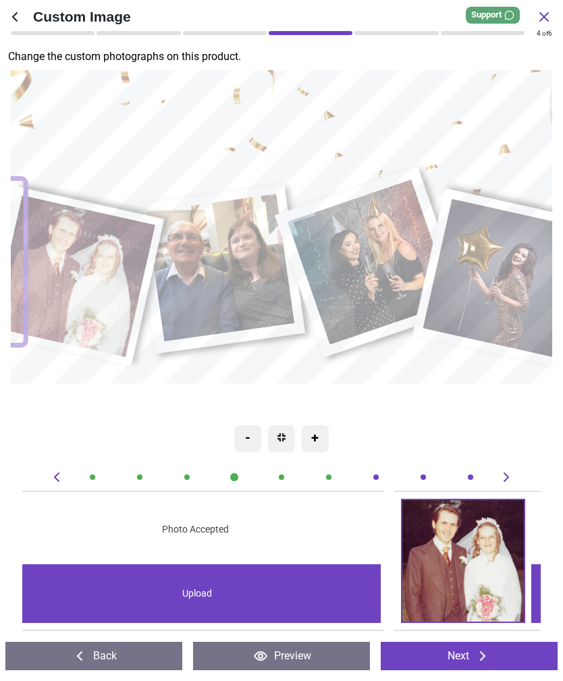
scroll to position [0, 3105]
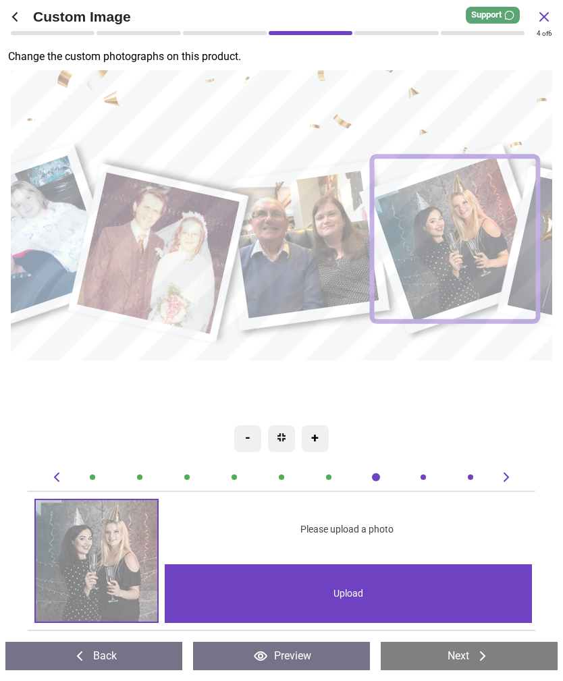
click at [364, 588] on div "Upload" at bounding box center [348, 593] width 367 height 59
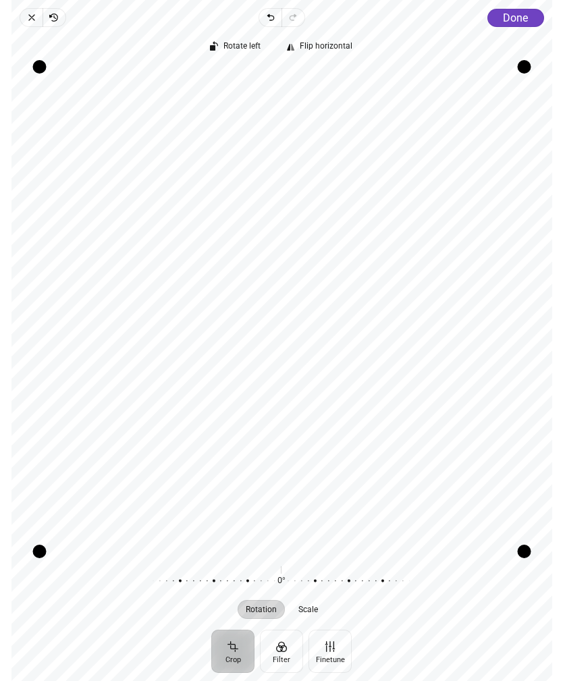
click at [517, 18] on span "Done" at bounding box center [515, 17] width 25 height 13
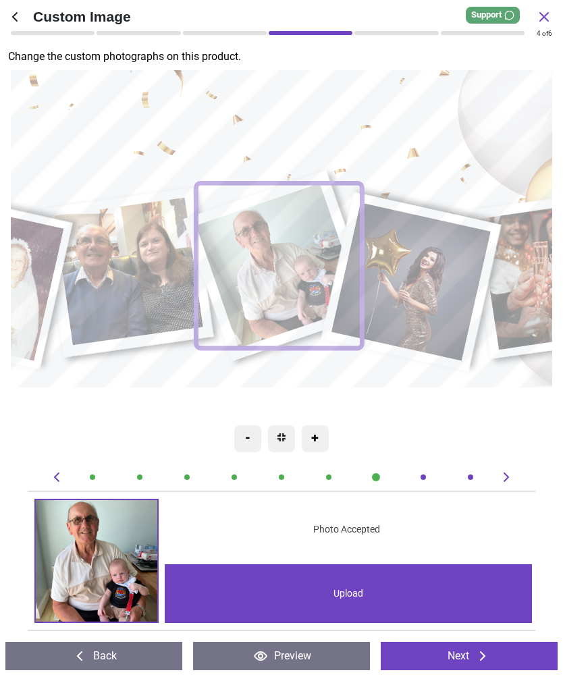
click at [434, 279] on image at bounding box center [413, 281] width 159 height 159
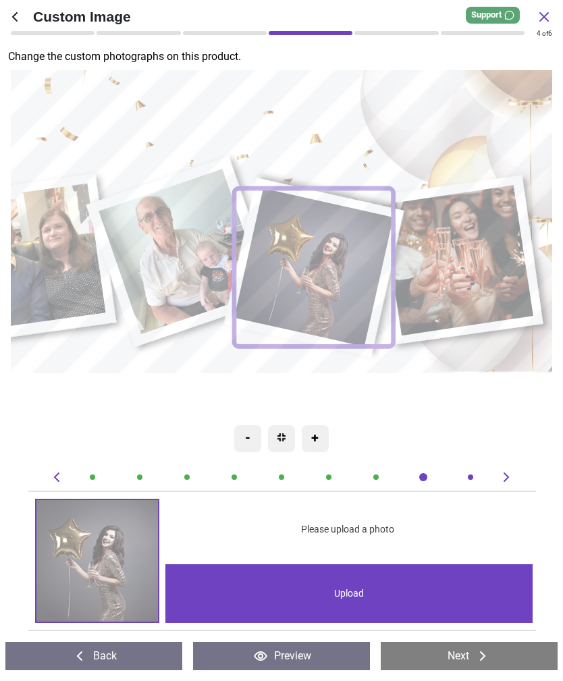
scroll to position [0, 3623]
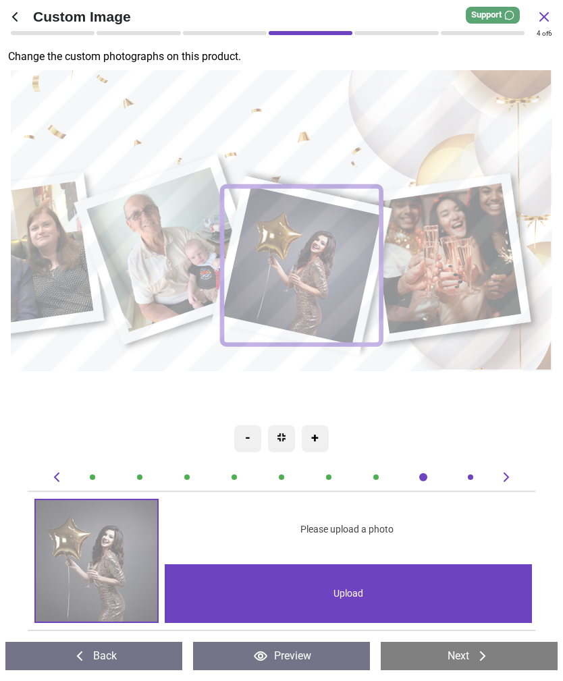
click at [349, 603] on div "Upload" at bounding box center [348, 593] width 367 height 59
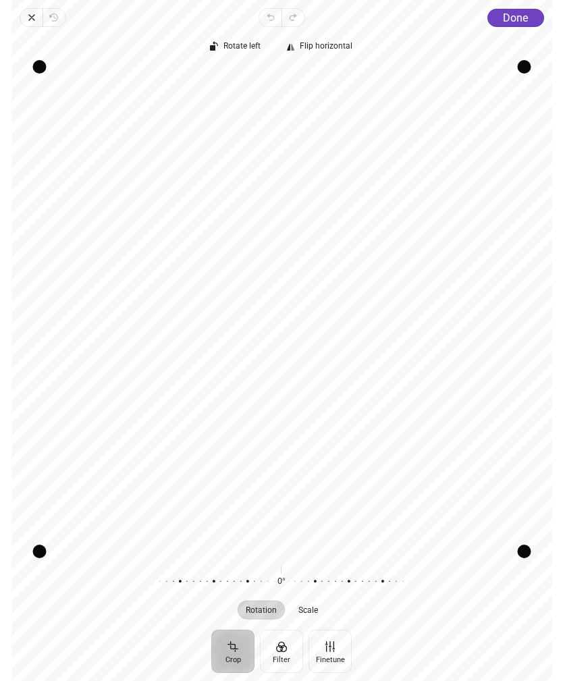
scroll to position [0, 3623]
click at [514, 11] on span "Done" at bounding box center [515, 17] width 25 height 13
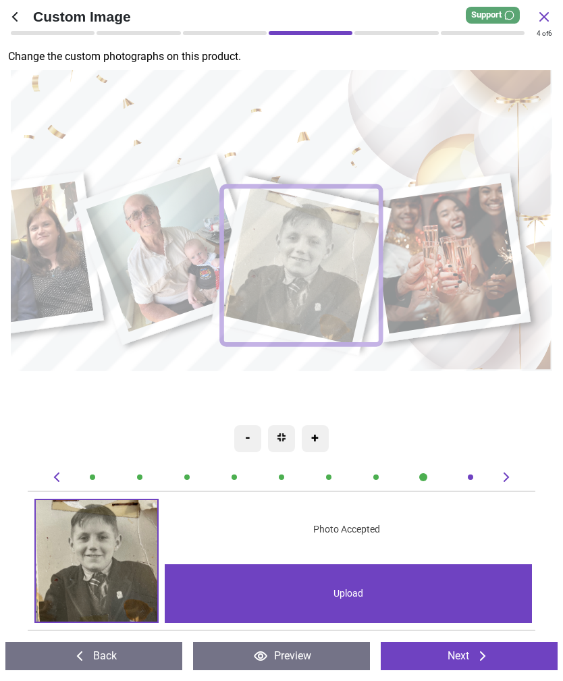
click at [440, 275] on image at bounding box center [448, 258] width 152 height 151
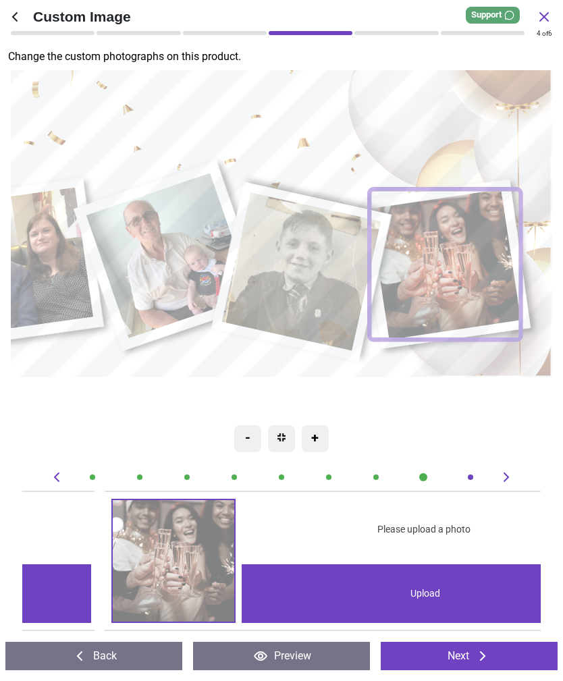
scroll to position [0, 4140]
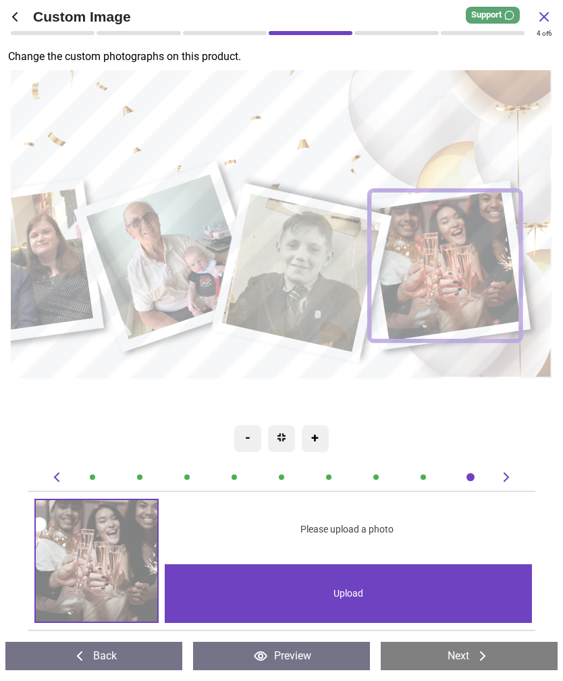
click at [353, 600] on div "Upload" at bounding box center [348, 593] width 367 height 59
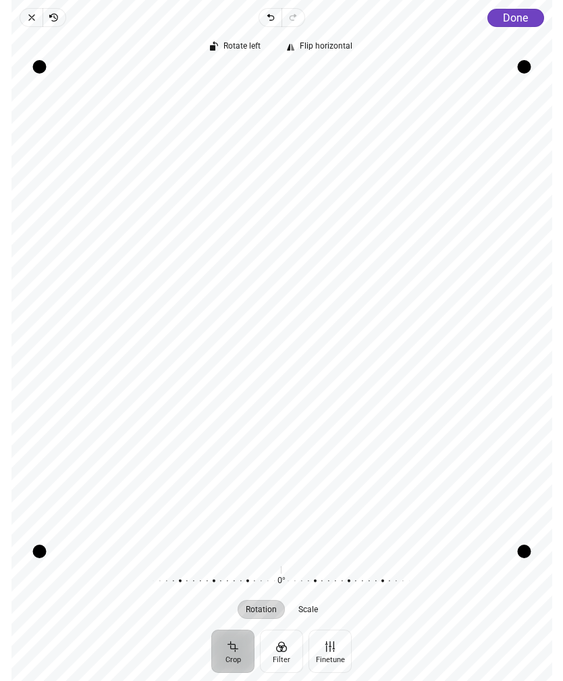
click at [513, 16] on span "Done" at bounding box center [515, 17] width 25 height 13
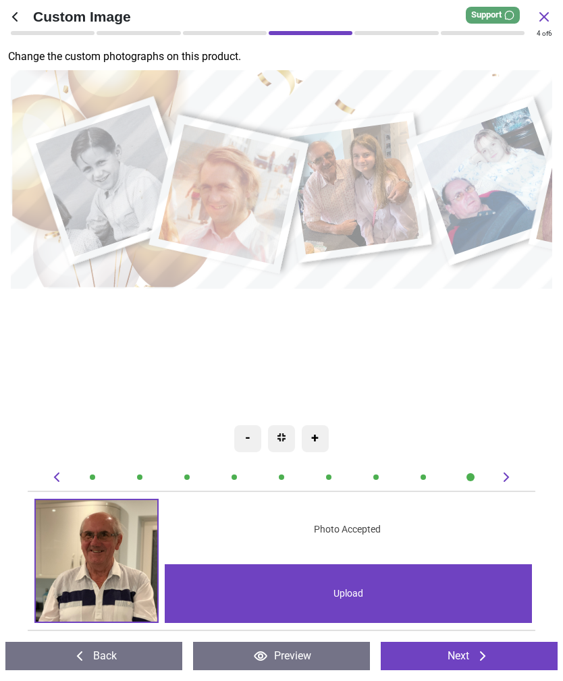
scroll to position [0, 2502]
